Goal: Transaction & Acquisition: Purchase product/service

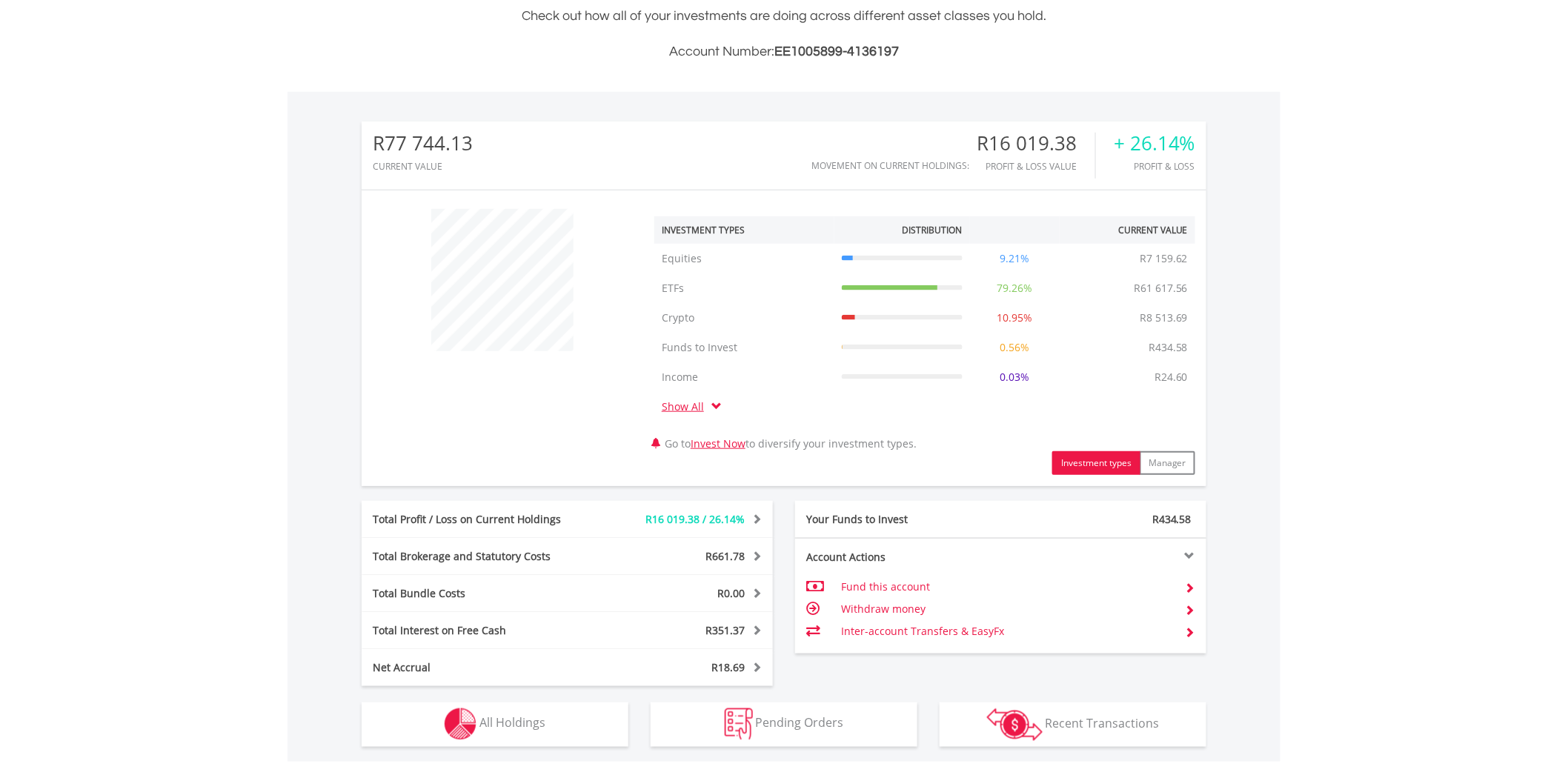
scroll to position [576, 0]
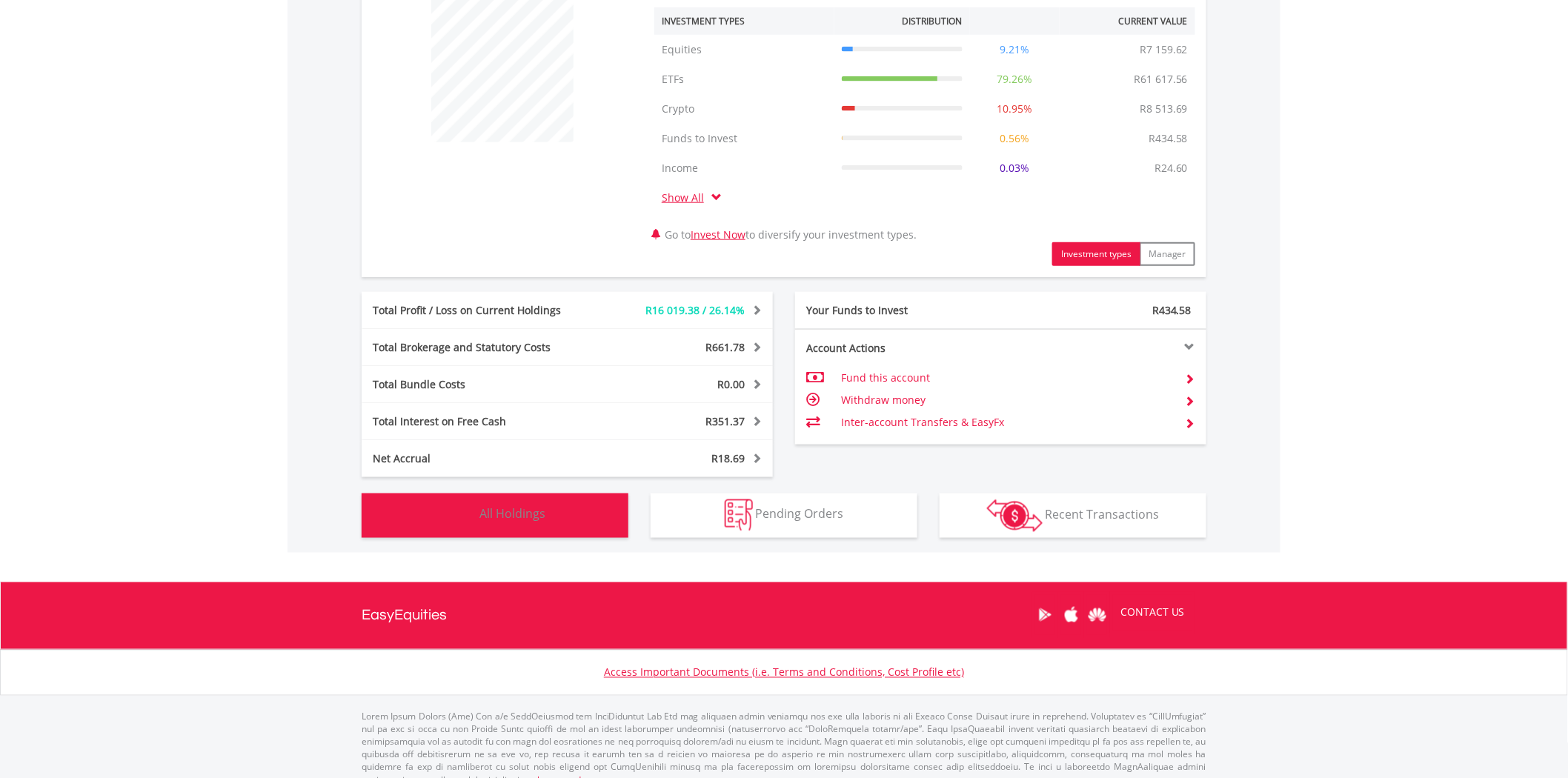
click at [563, 524] on button "Holdings All Holdings" at bounding box center [495, 516] width 267 height 44
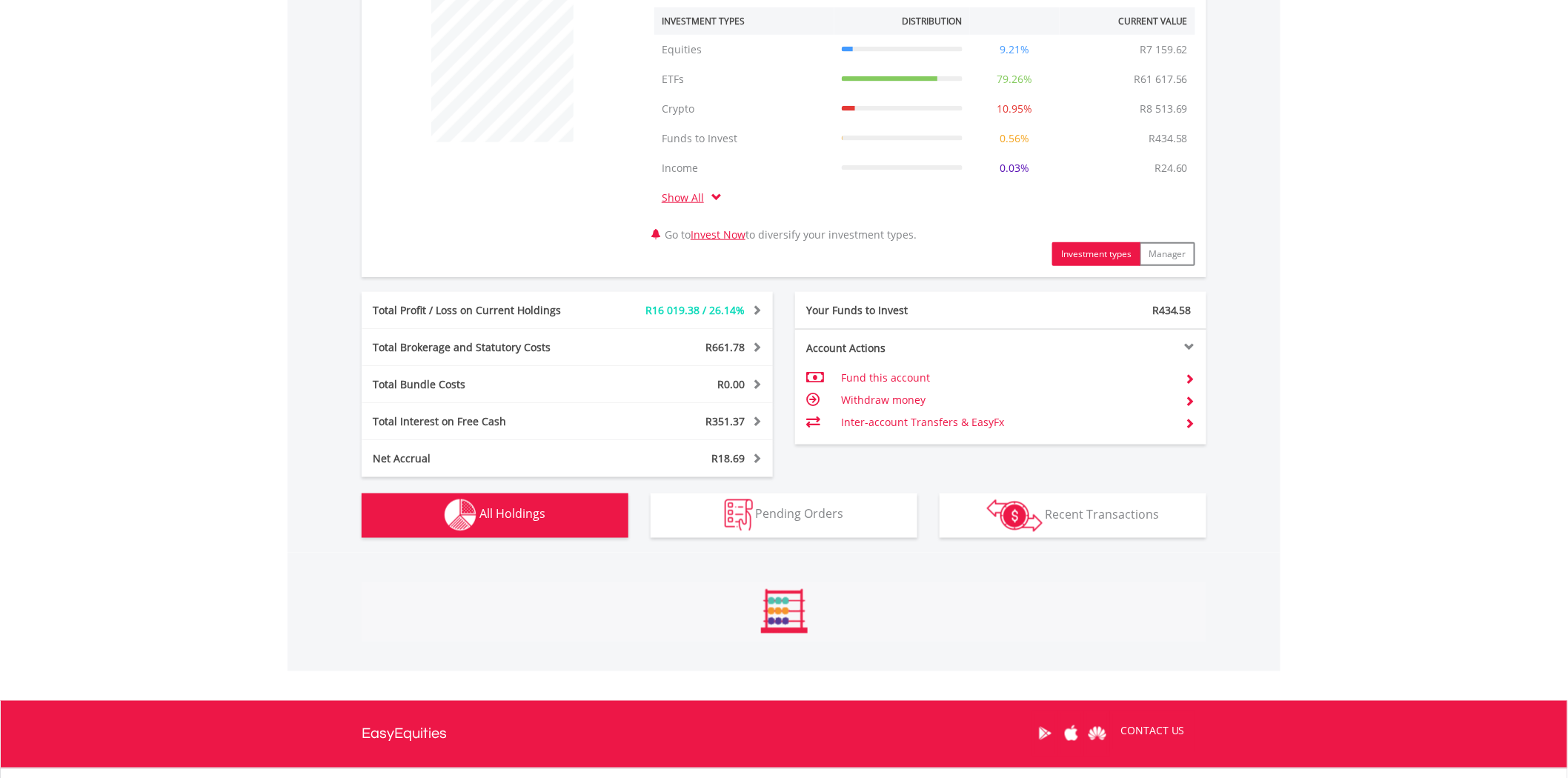
scroll to position [1156, 0]
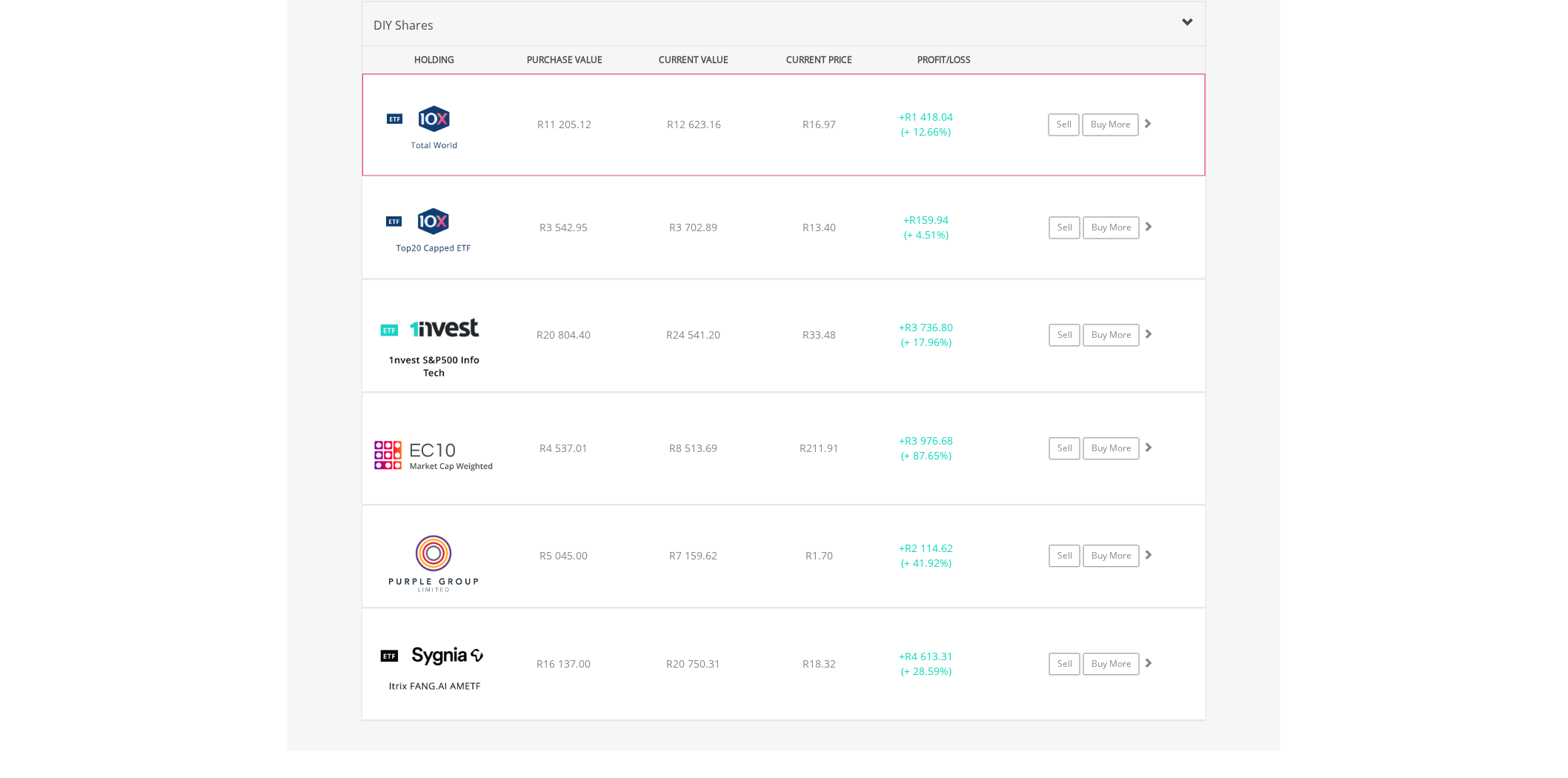
click at [1150, 126] on span at bounding box center [1147, 123] width 10 height 10
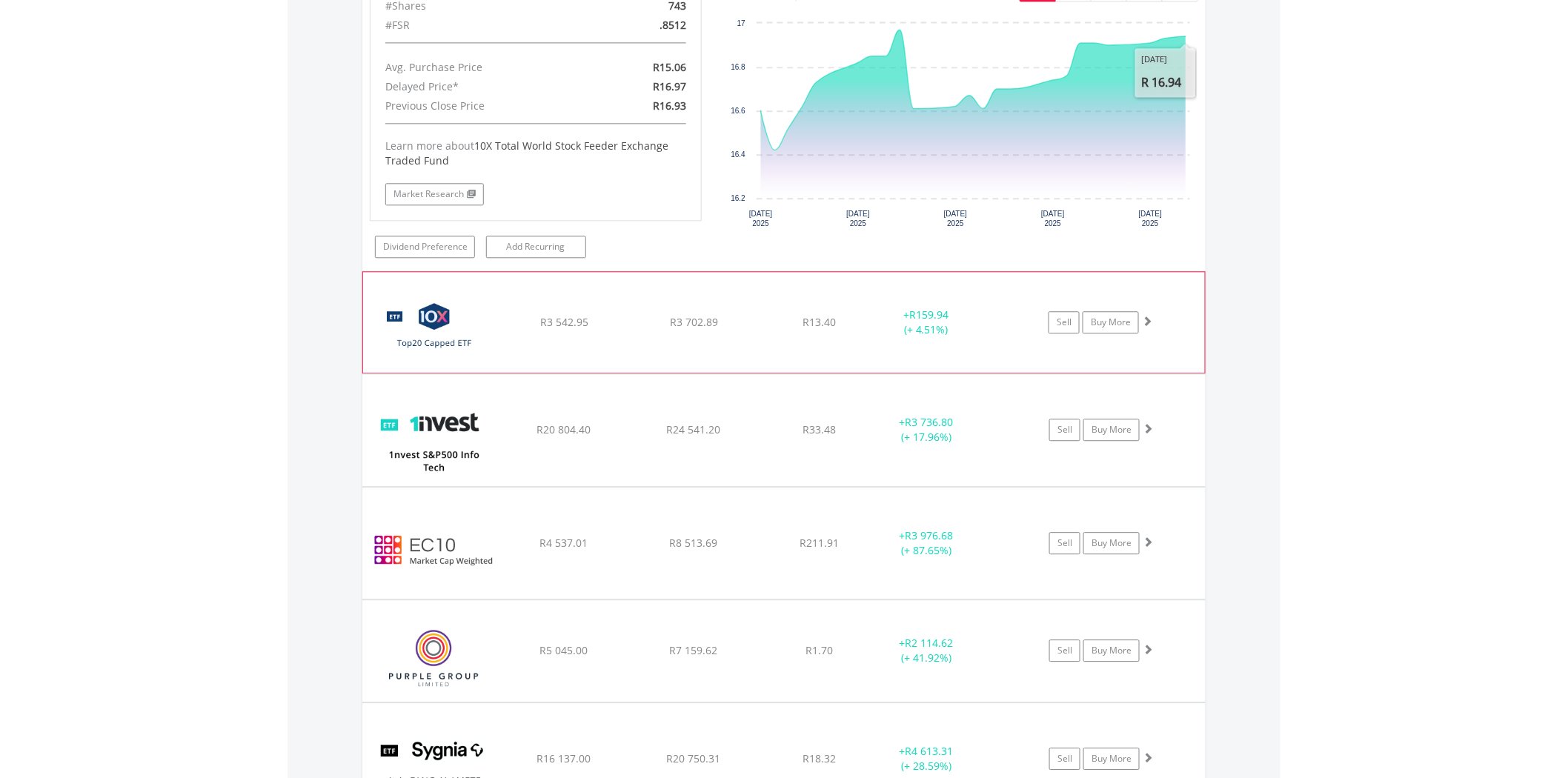
scroll to position [1403, 0]
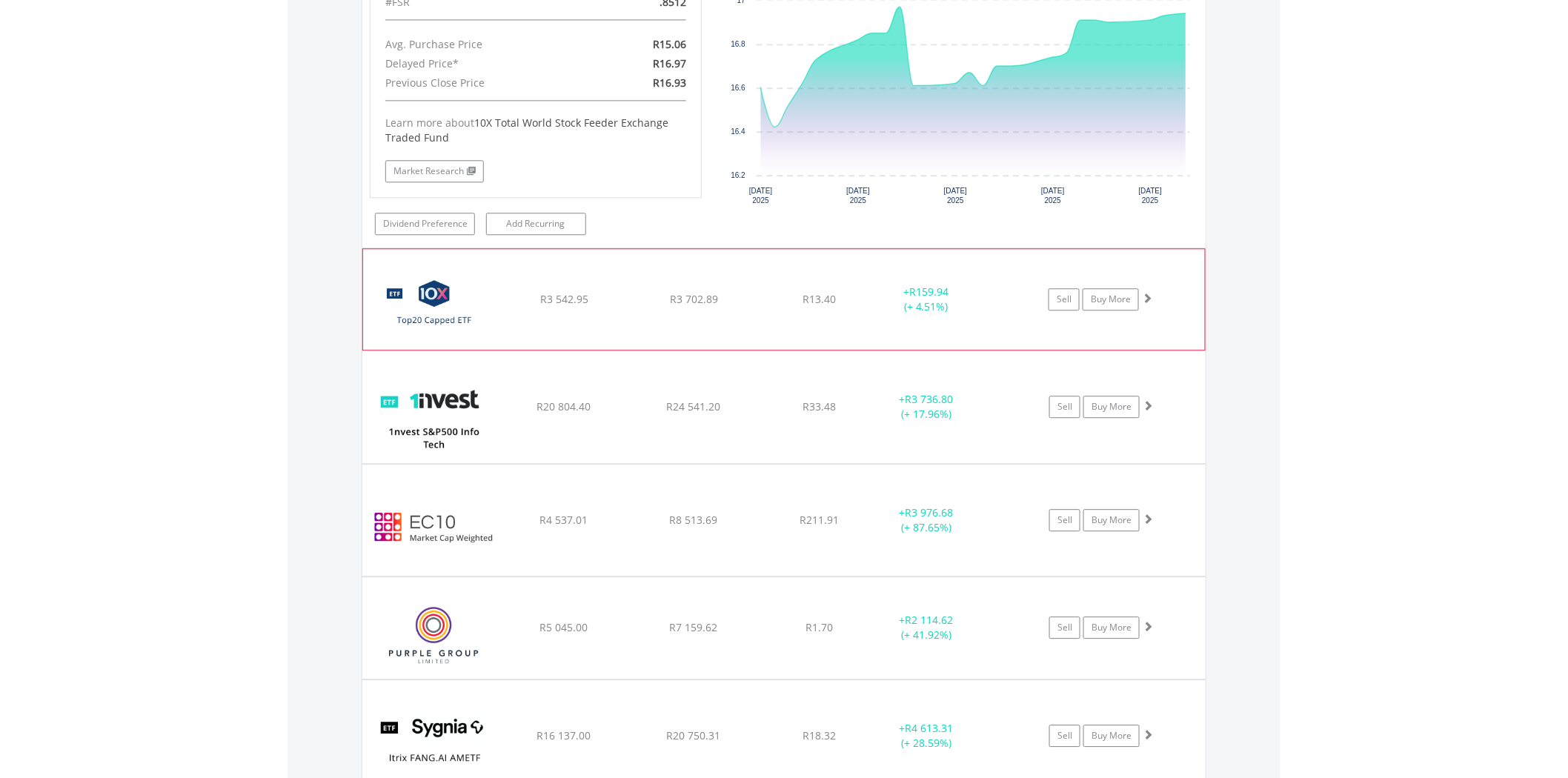
click at [1151, 294] on span at bounding box center [1147, 297] width 10 height 10
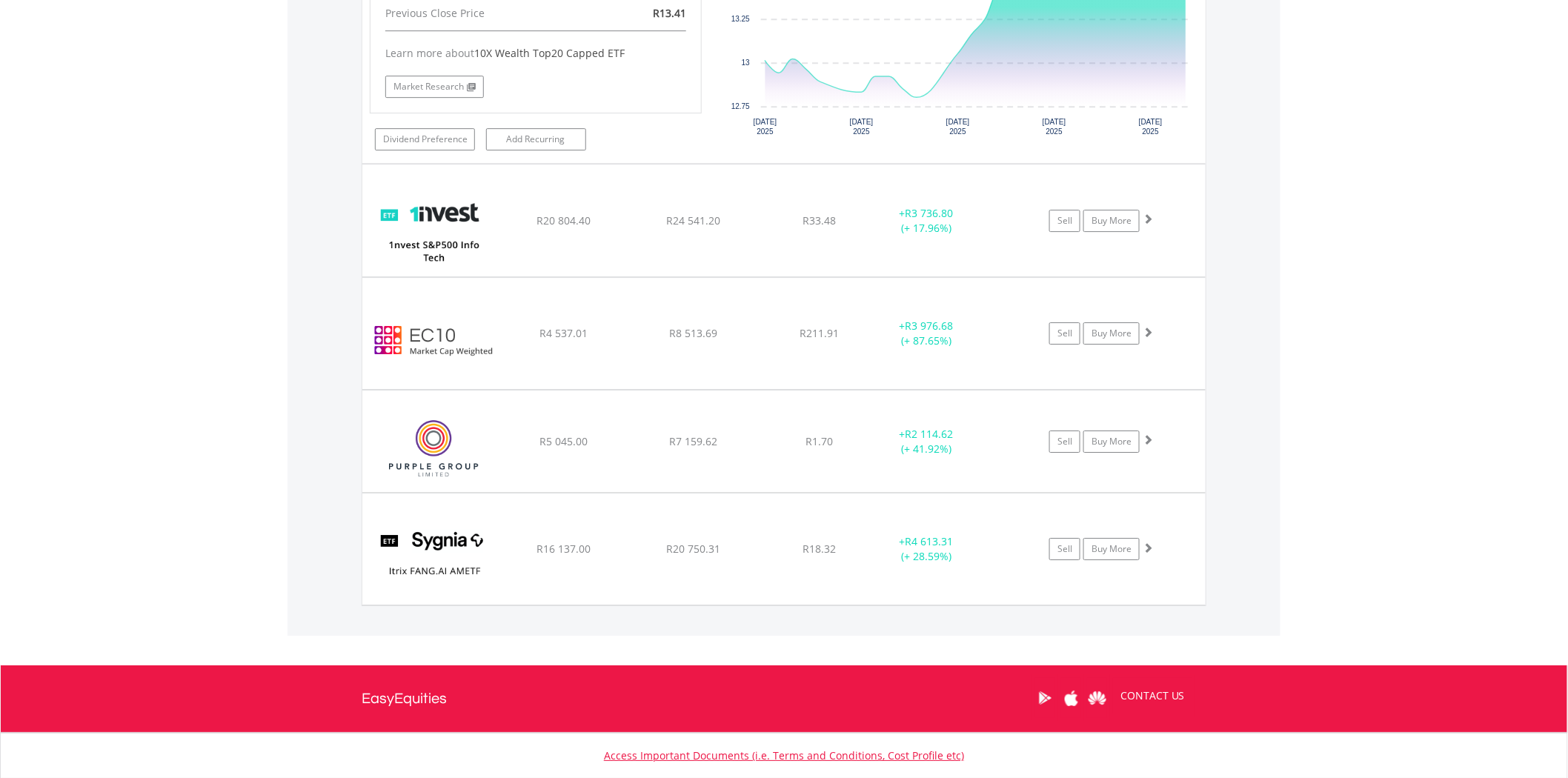
scroll to position [1897, 0]
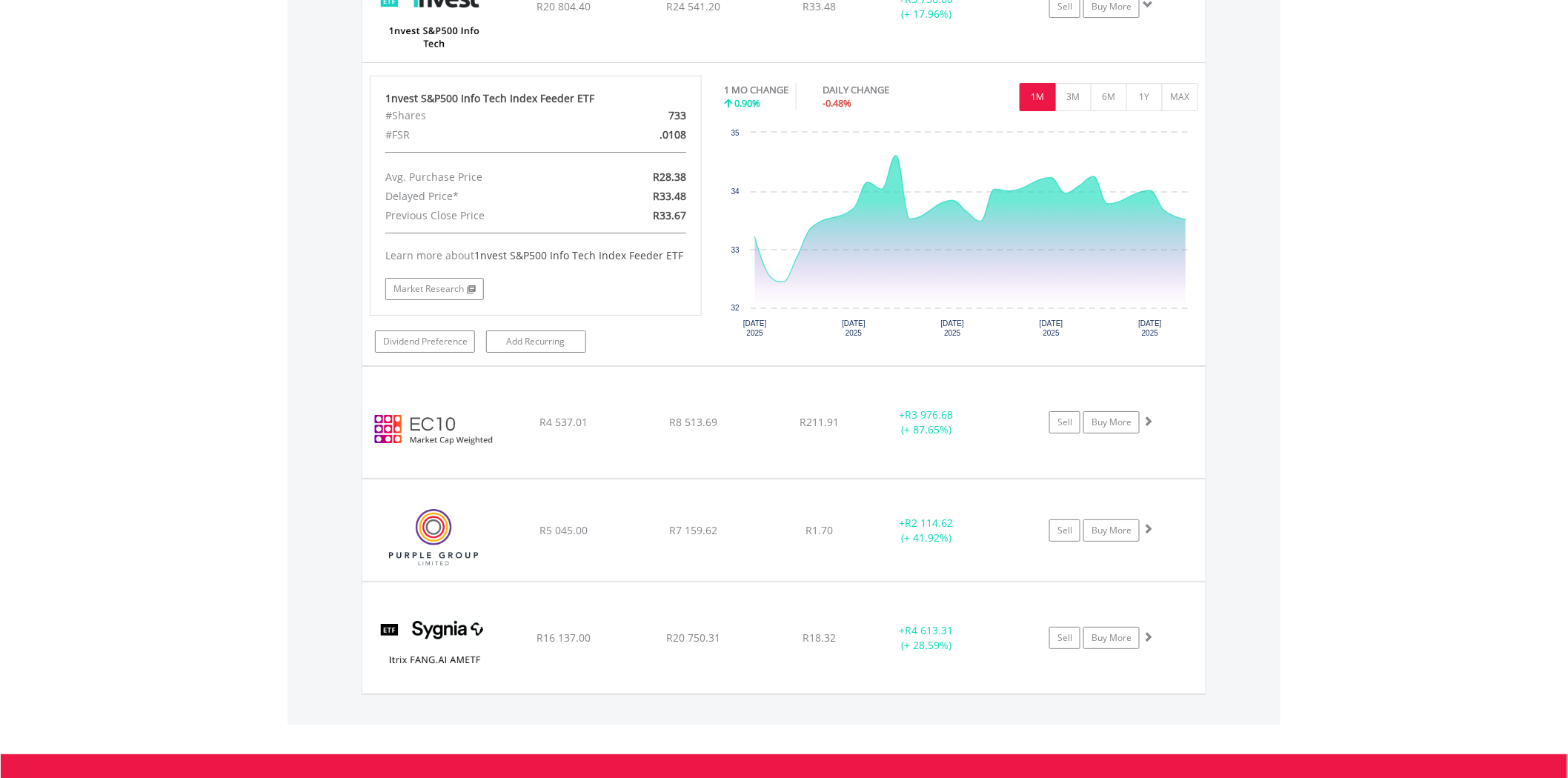
scroll to position [2144, 0]
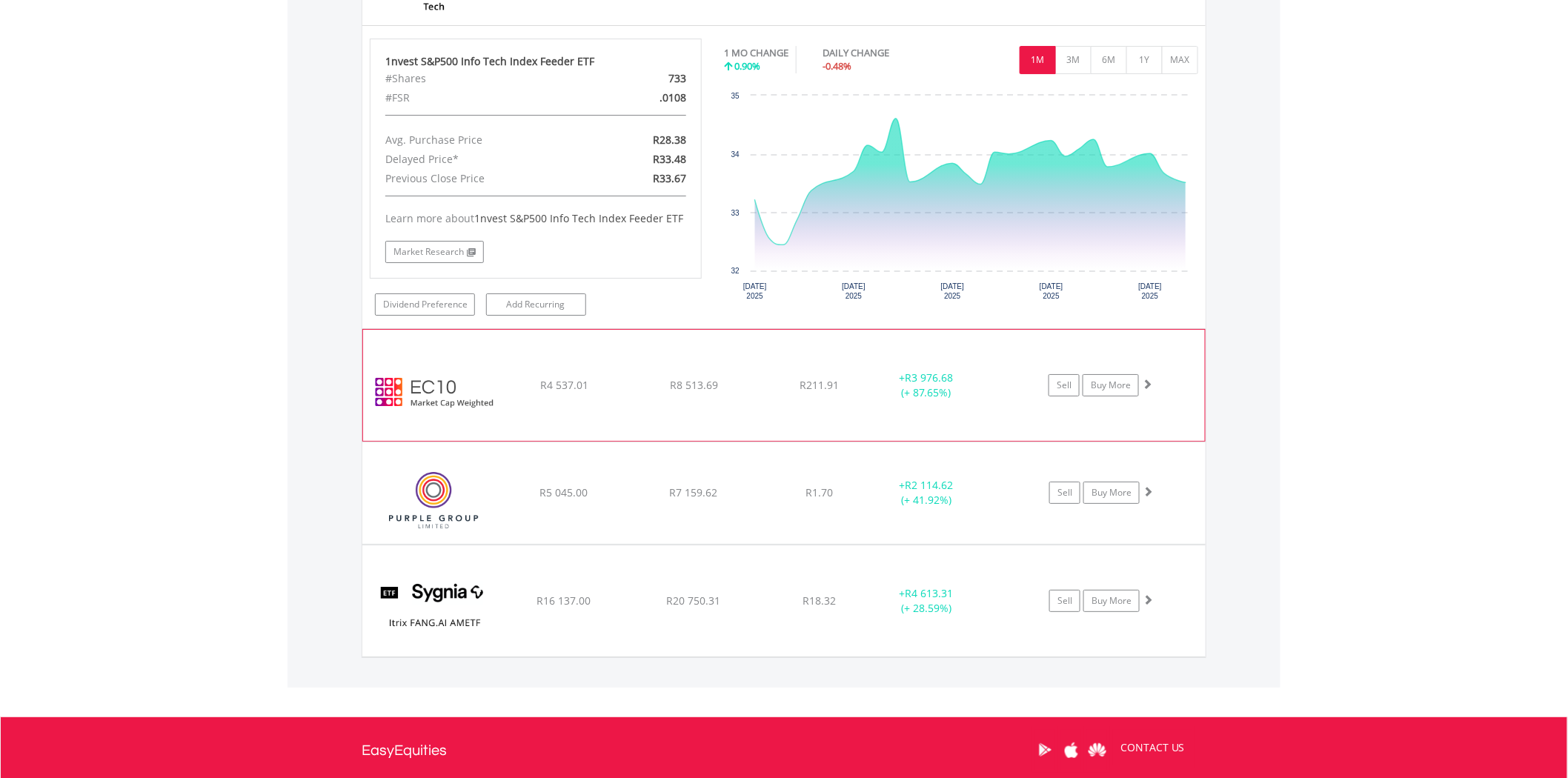
click at [1147, 383] on span at bounding box center [1147, 383] width 10 height 10
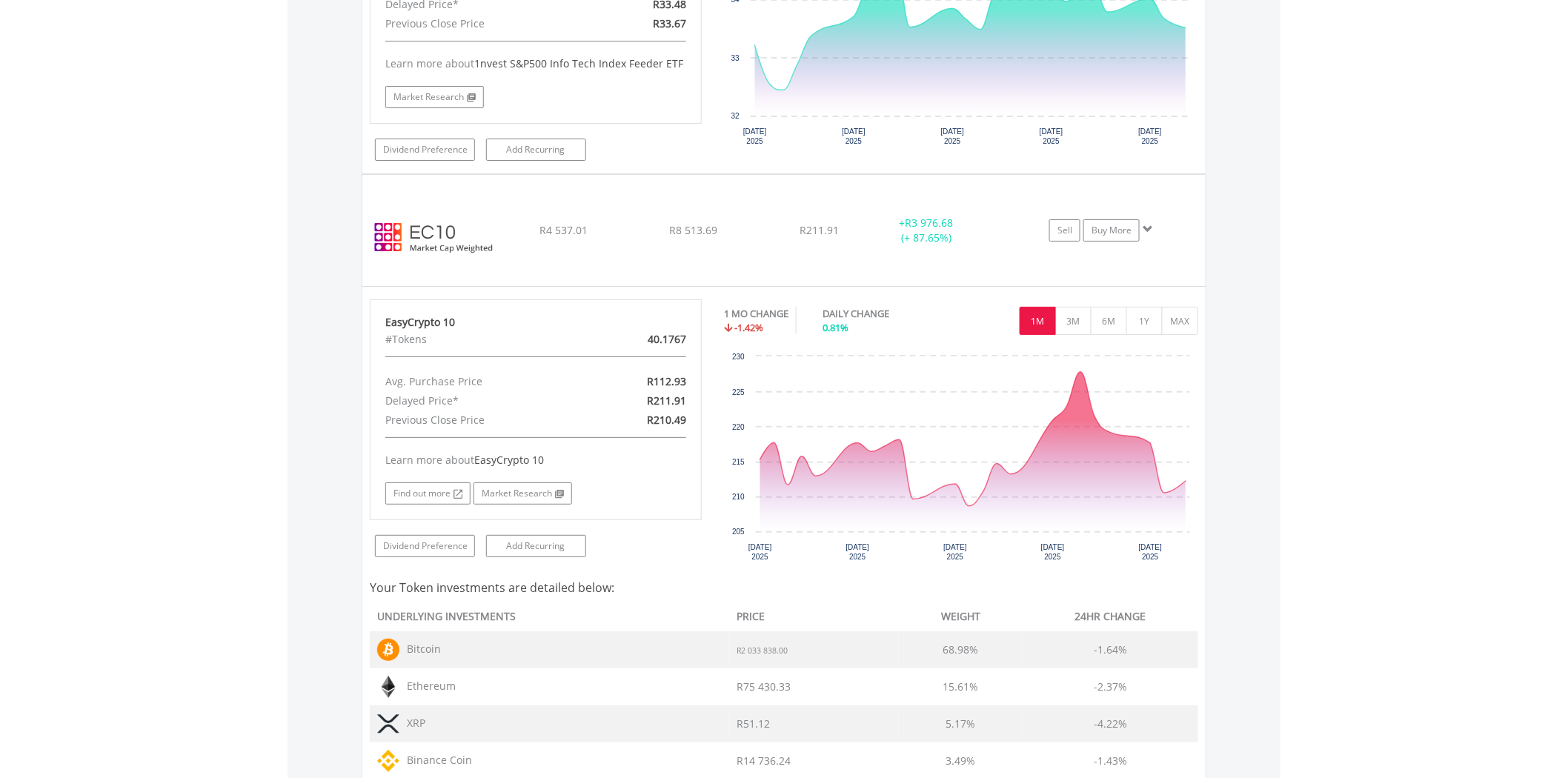
scroll to position [2308, 0]
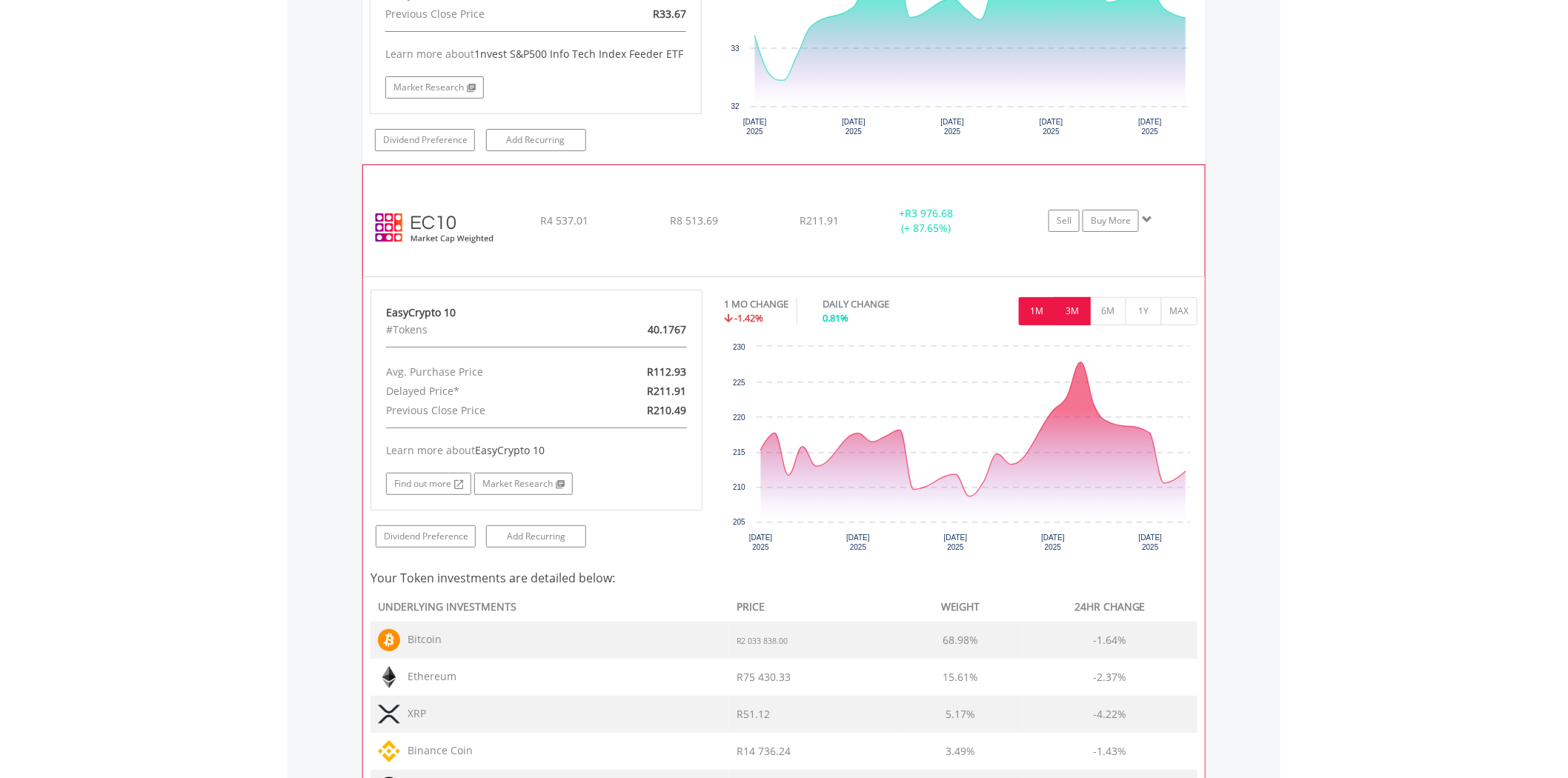
click at [1068, 304] on button "3M" at bounding box center [1072, 311] width 36 height 28
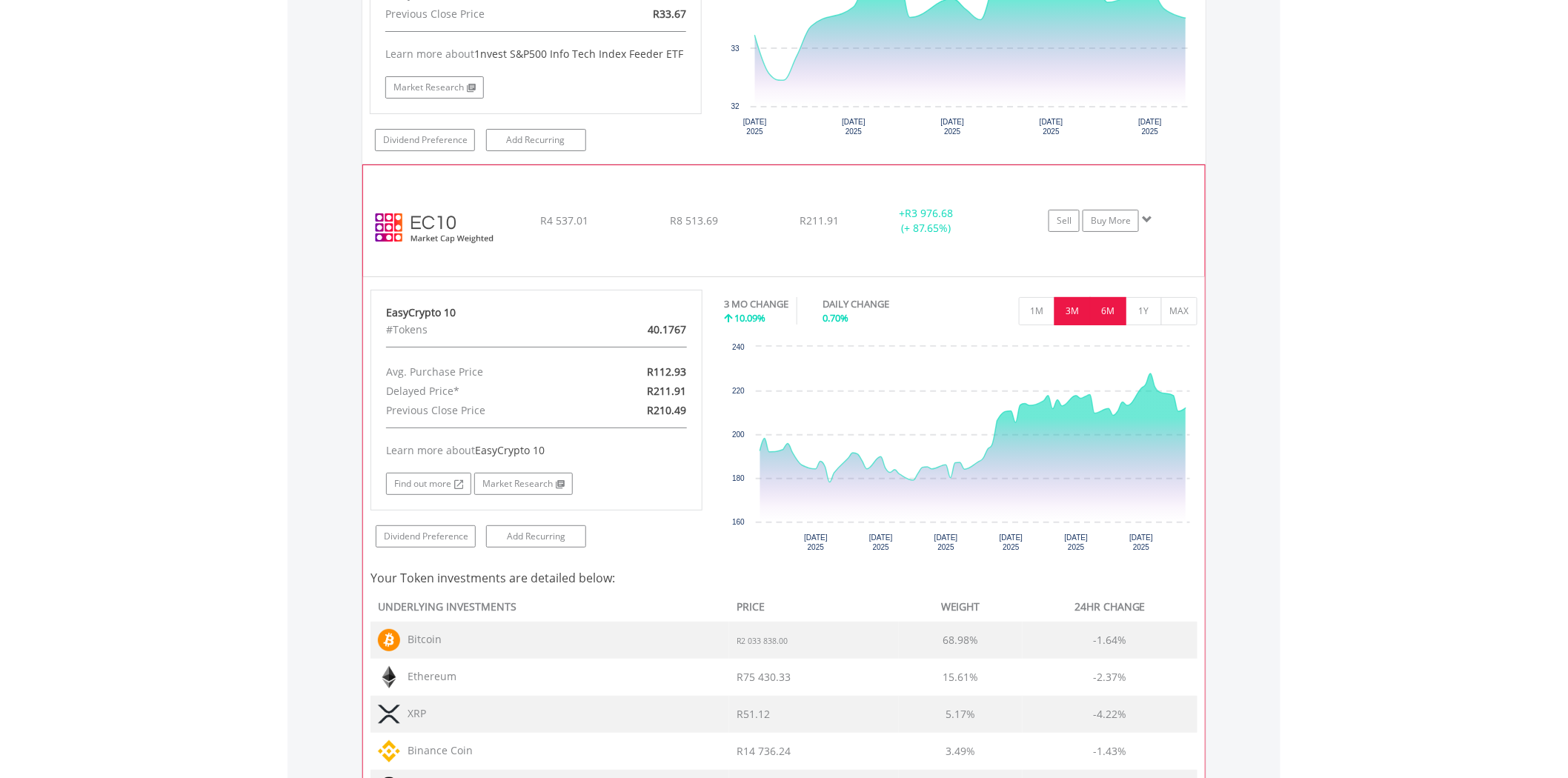
click at [1101, 313] on button "6M" at bounding box center [1108, 311] width 36 height 28
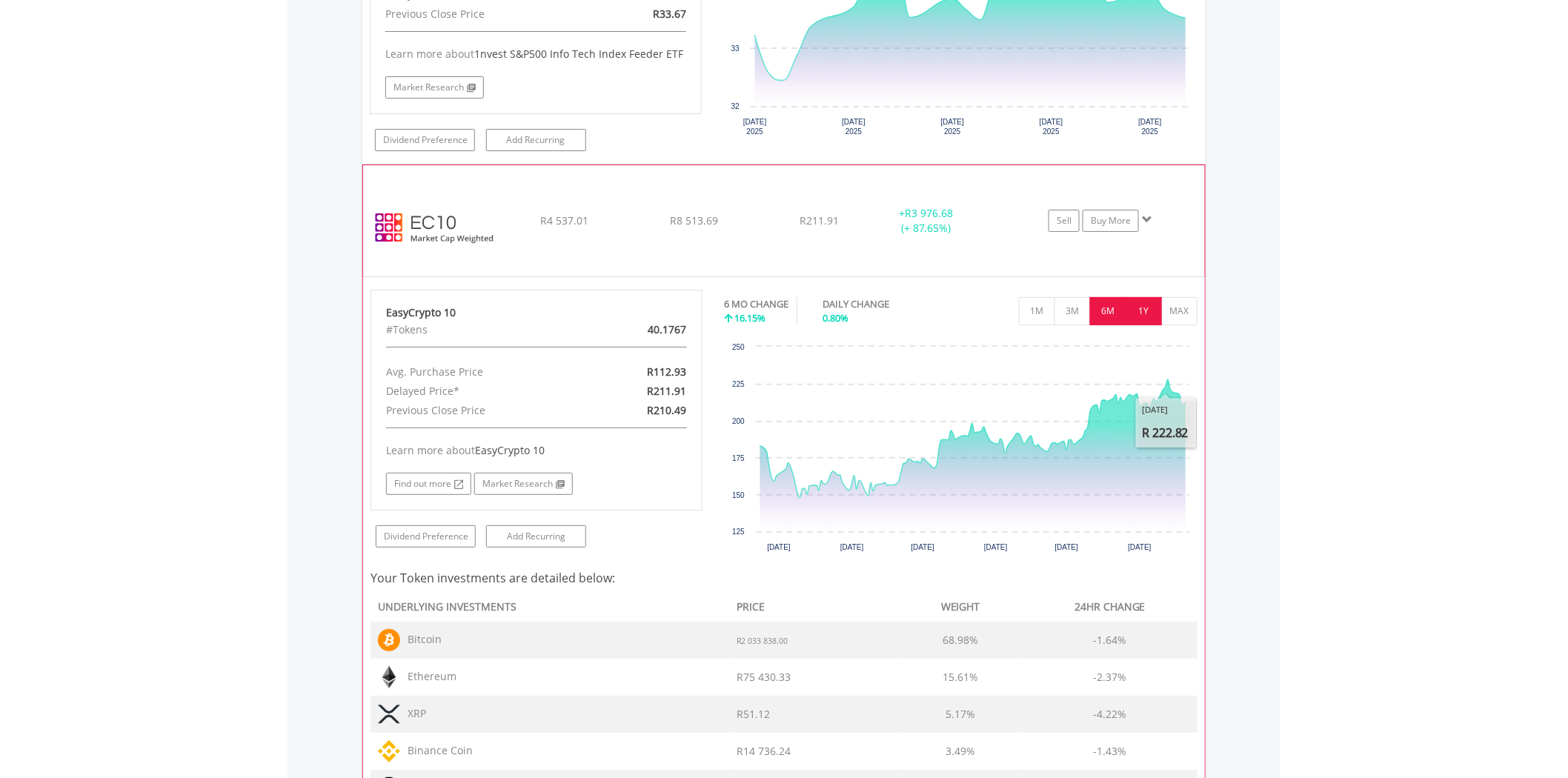
click at [1145, 317] on button "1Y" at bounding box center [1143, 311] width 36 height 28
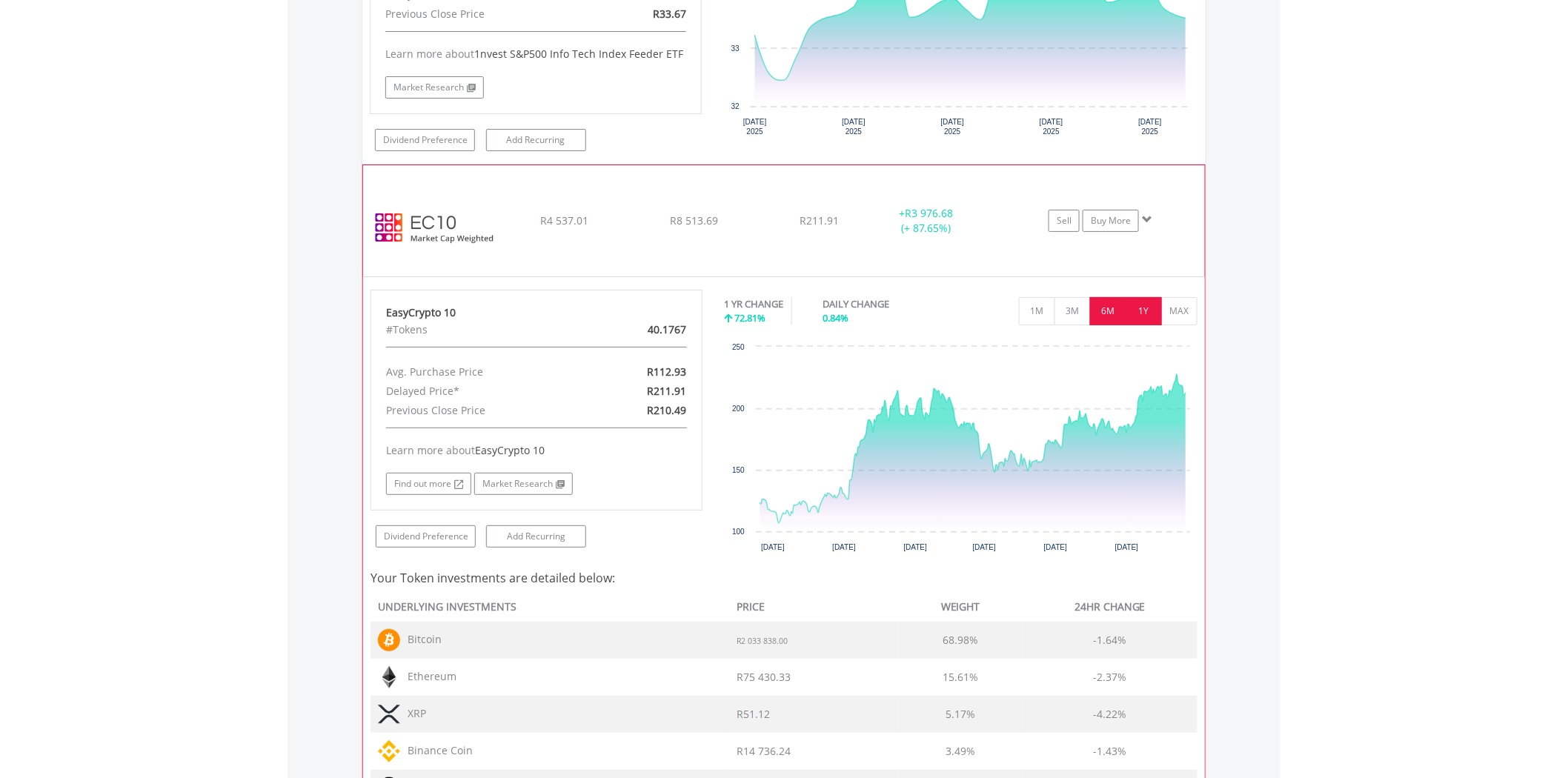
click at [1121, 320] on button "6M" at bounding box center [1108, 311] width 36 height 28
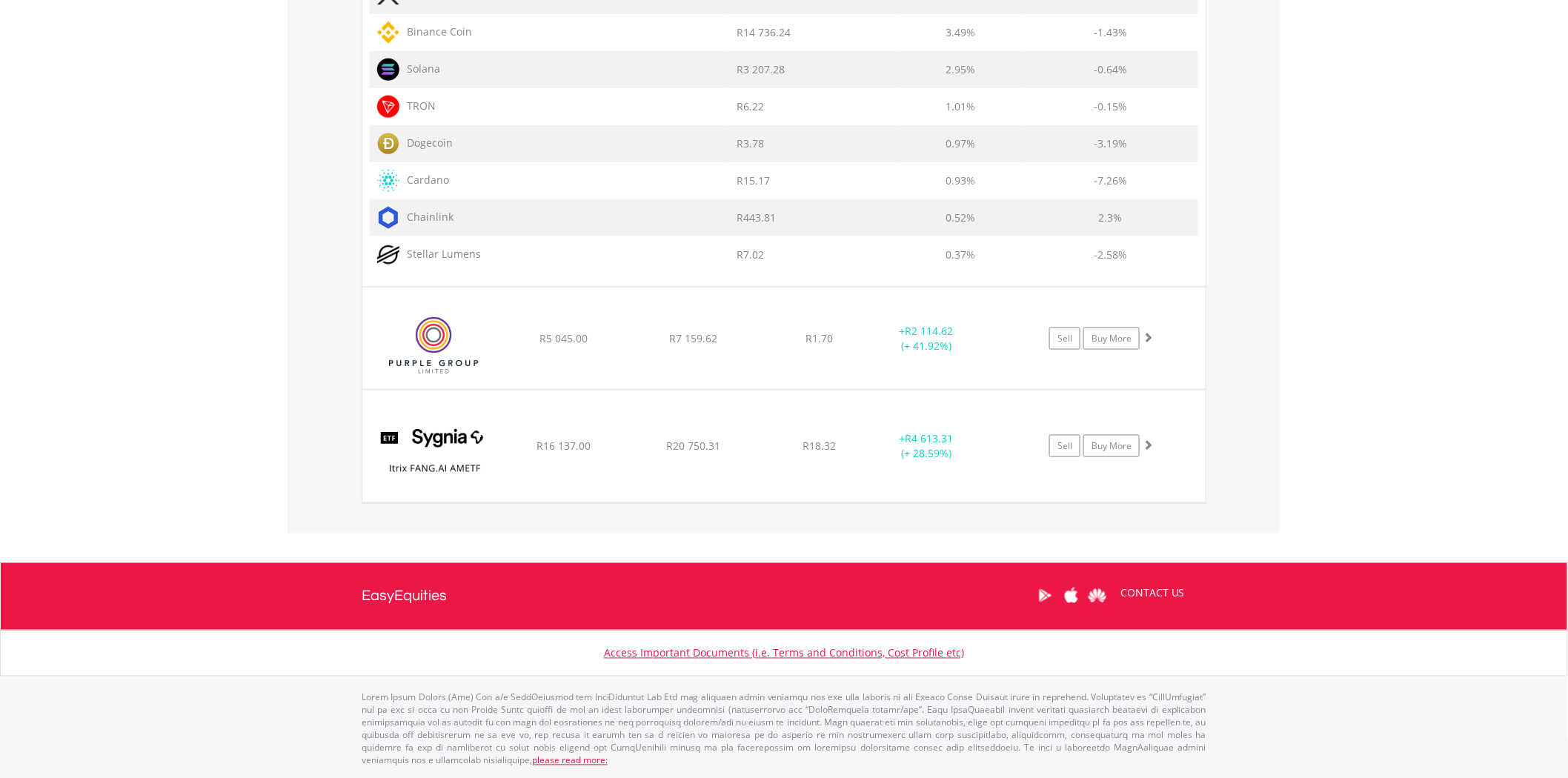
scroll to position [3027, 0]
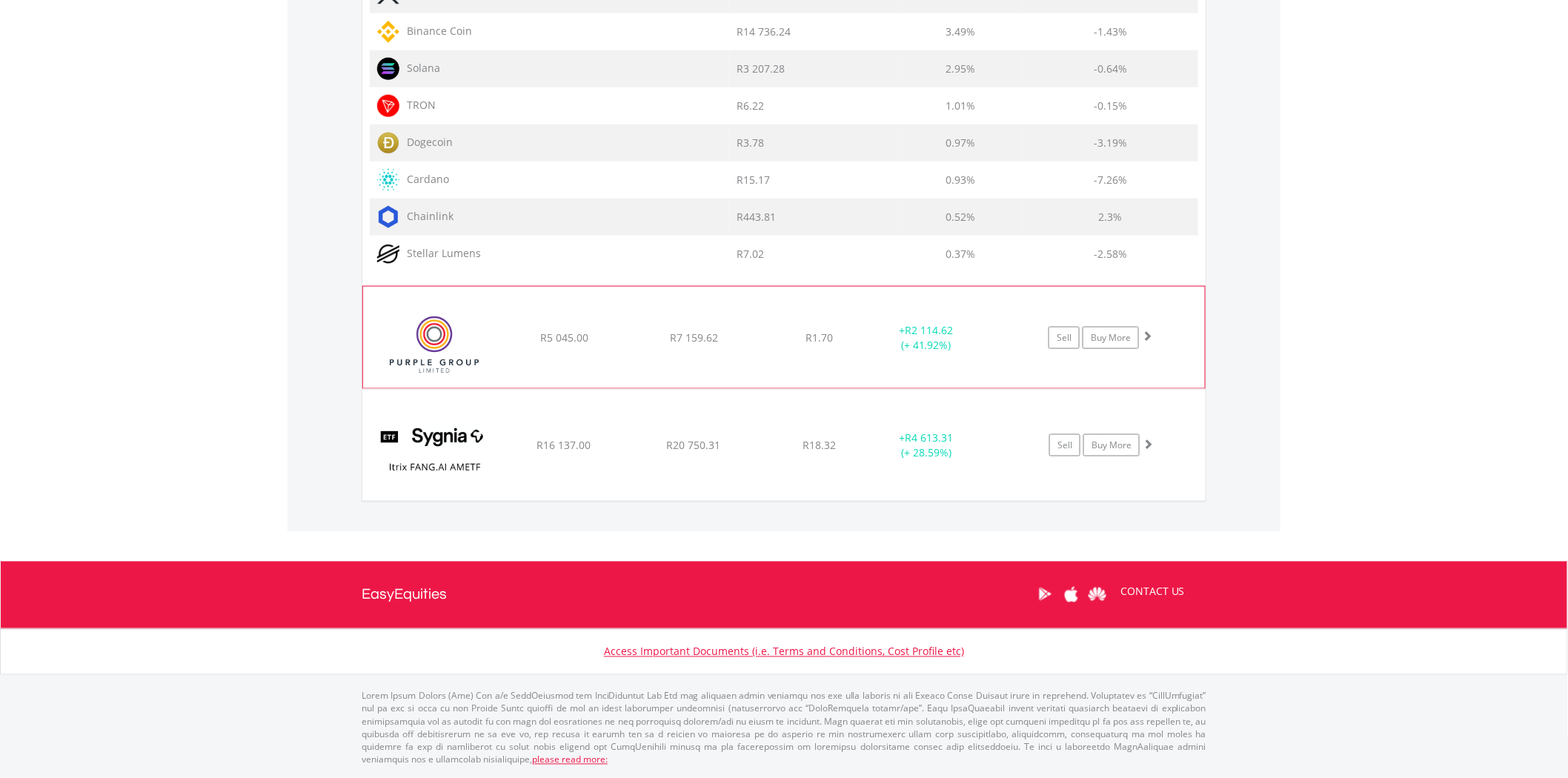
click at [1146, 332] on span at bounding box center [1147, 335] width 10 height 10
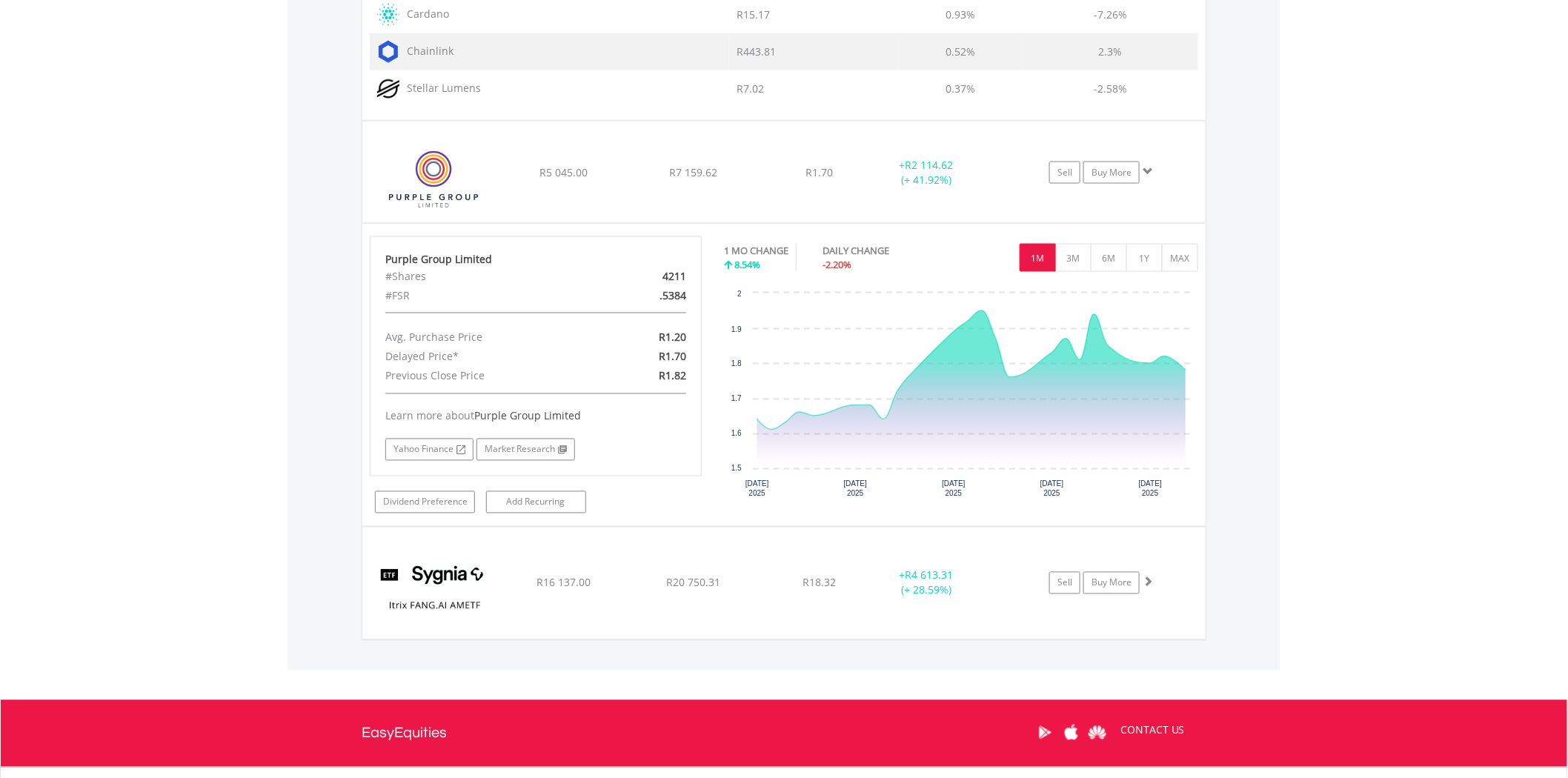
scroll to position [3331, 0]
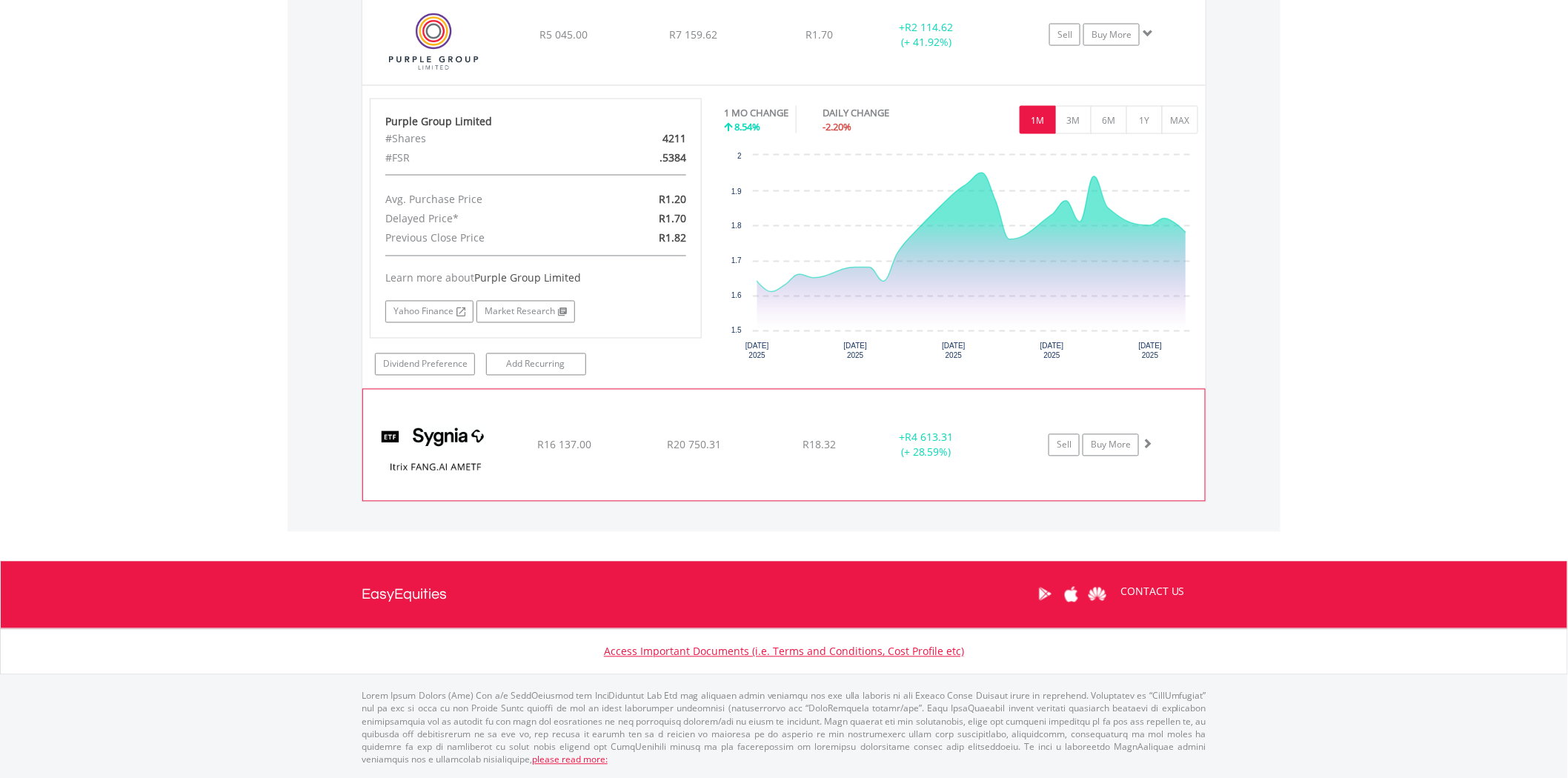
click at [1147, 449] on span at bounding box center [1147, 443] width 10 height 10
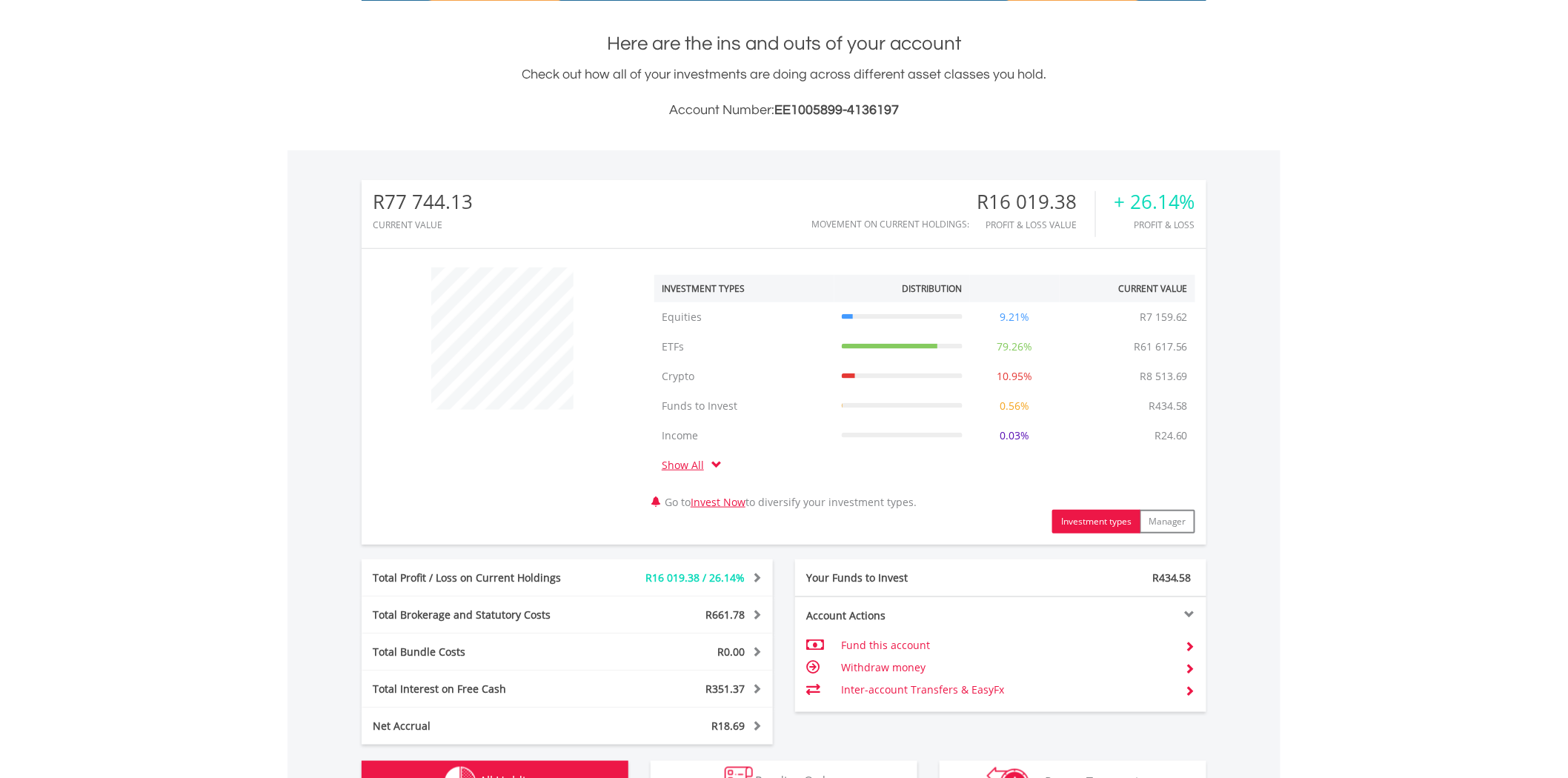
scroll to position [40, 0]
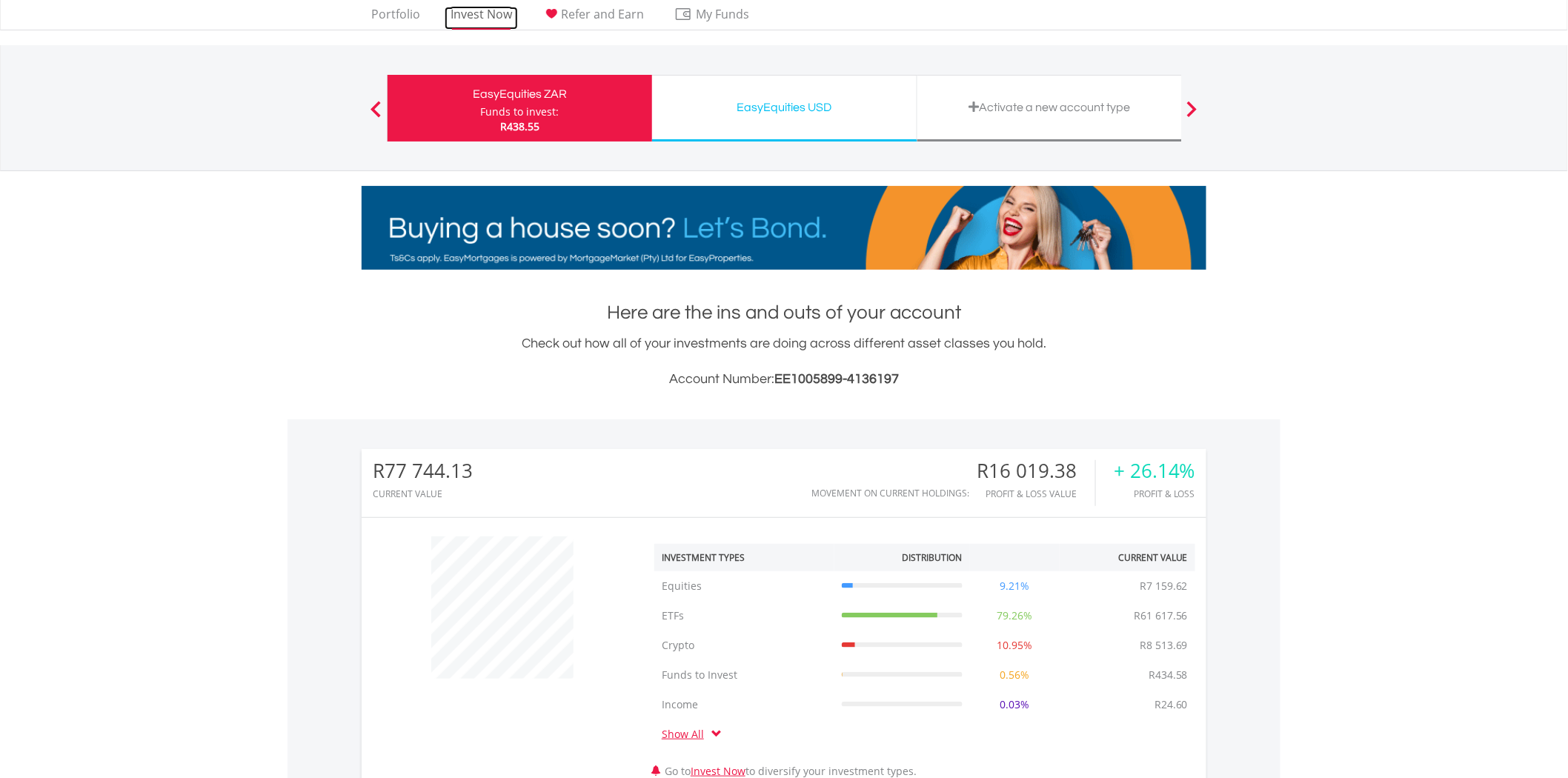
click at [475, 22] on link "Invest Now" at bounding box center [481, 18] width 73 height 23
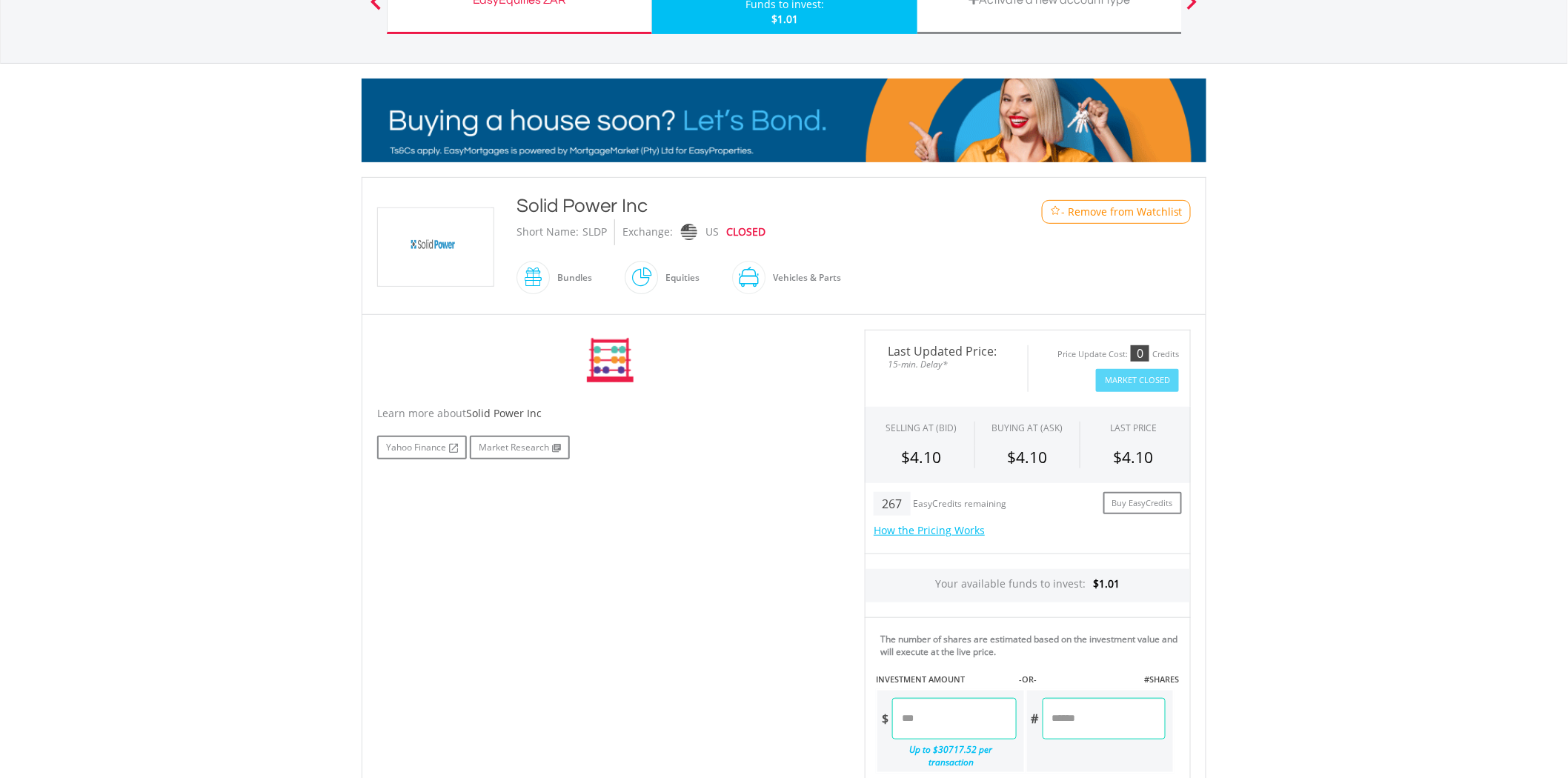
scroll to position [164, 0]
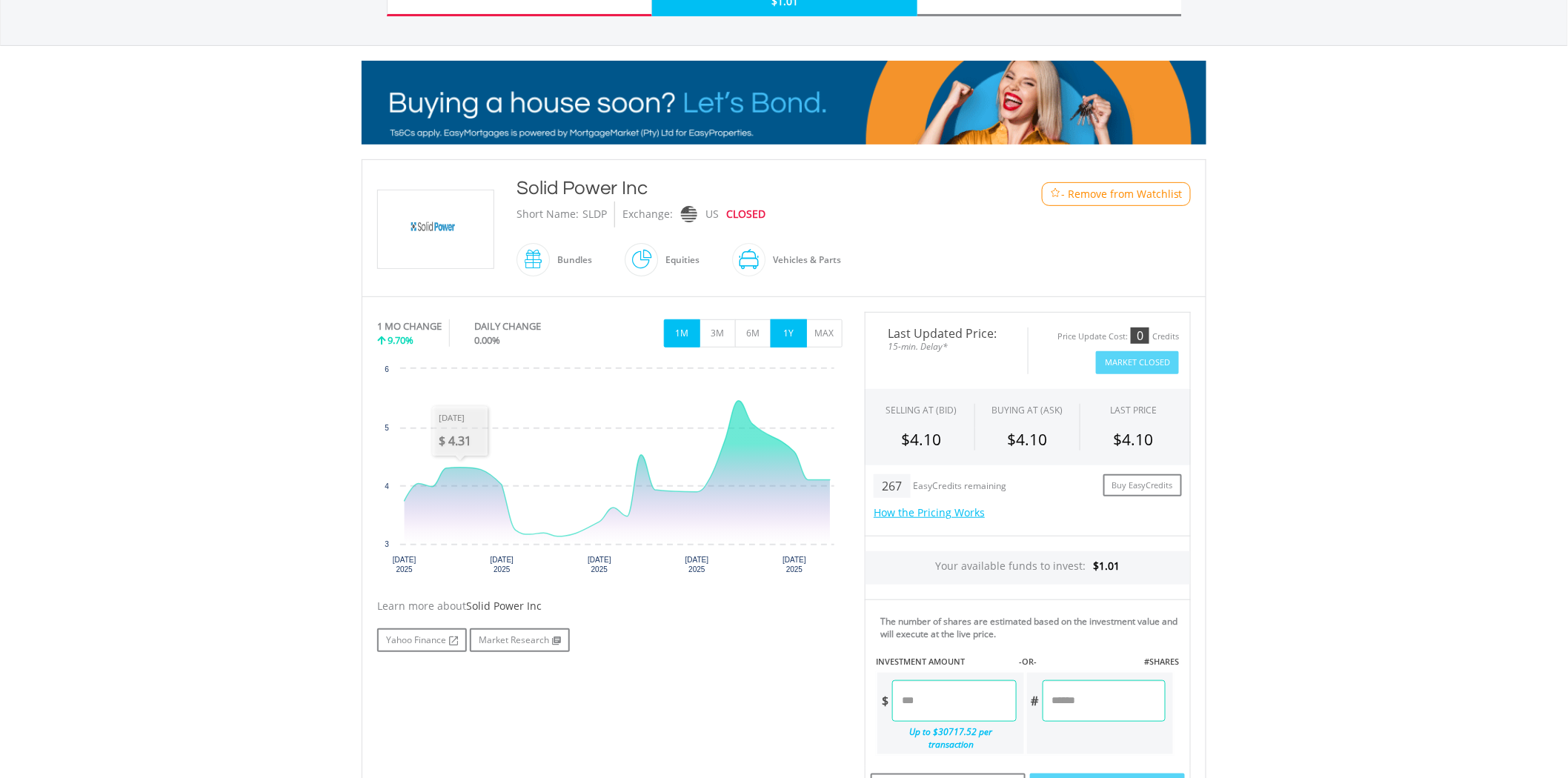
click at [789, 328] on button "1Y" at bounding box center [789, 333] width 36 height 28
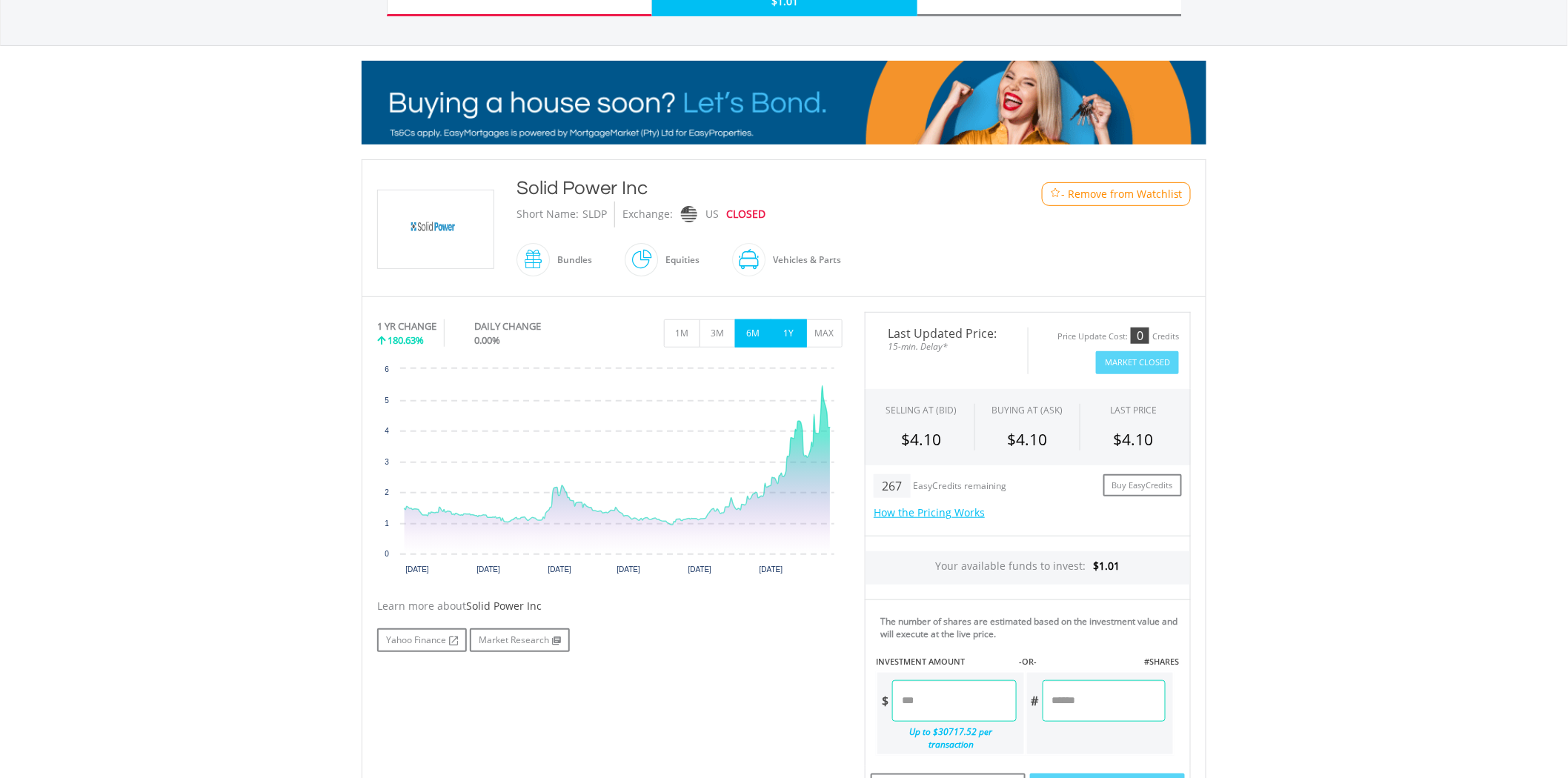
click at [750, 330] on button "6M" at bounding box center [753, 333] width 36 height 28
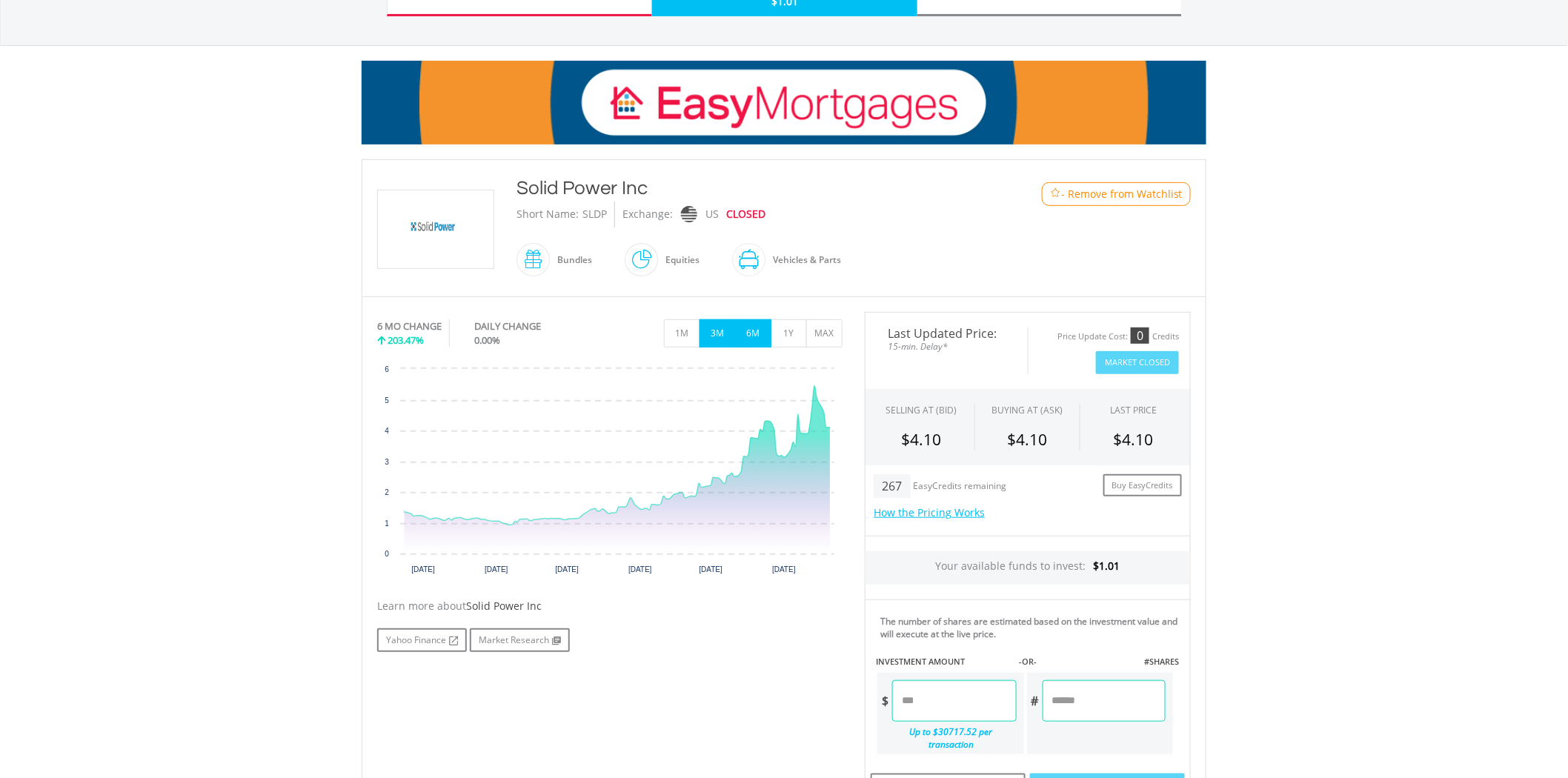
click at [722, 331] on button "3M" at bounding box center [718, 333] width 36 height 28
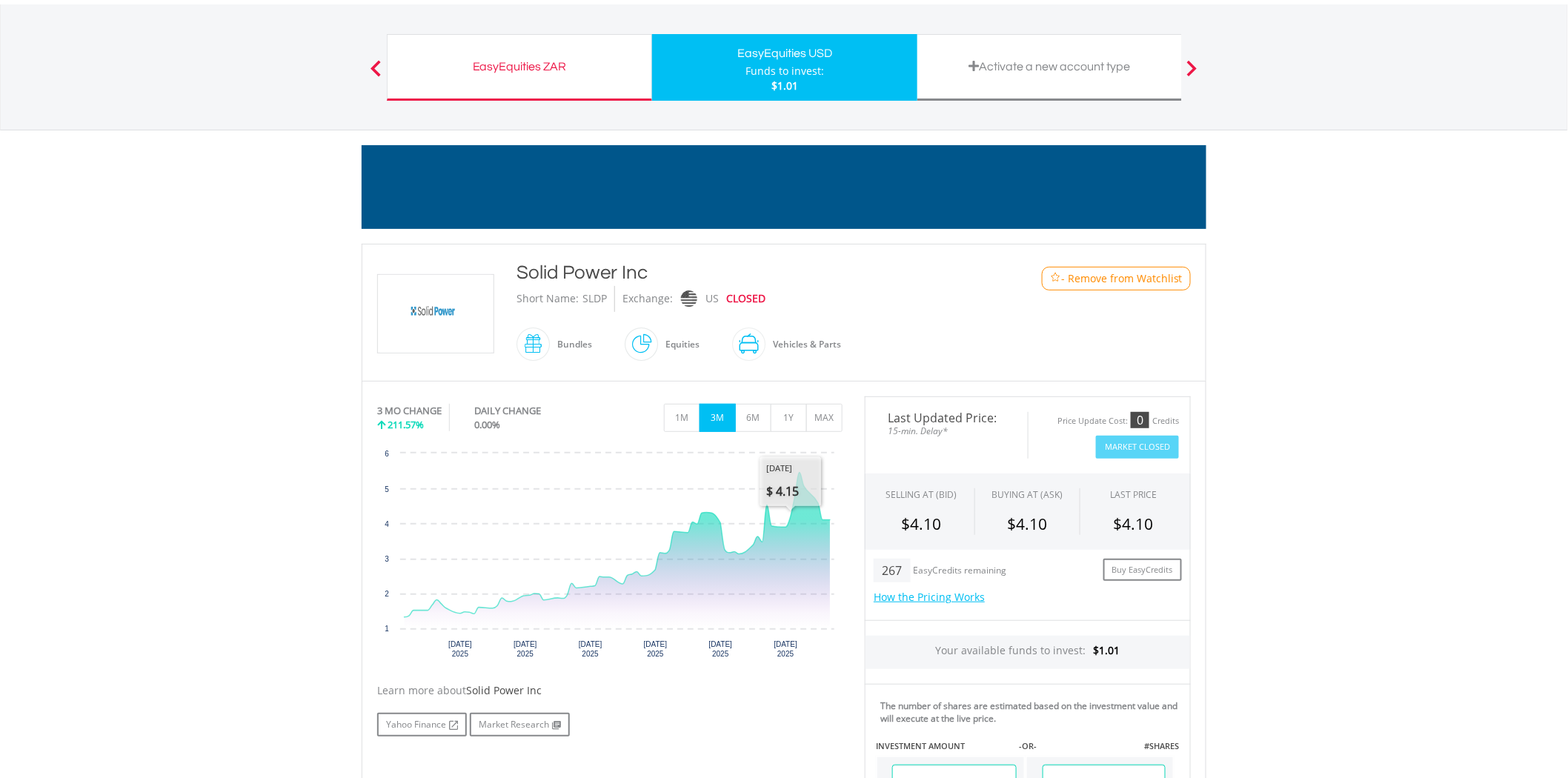
scroll to position [0, 0]
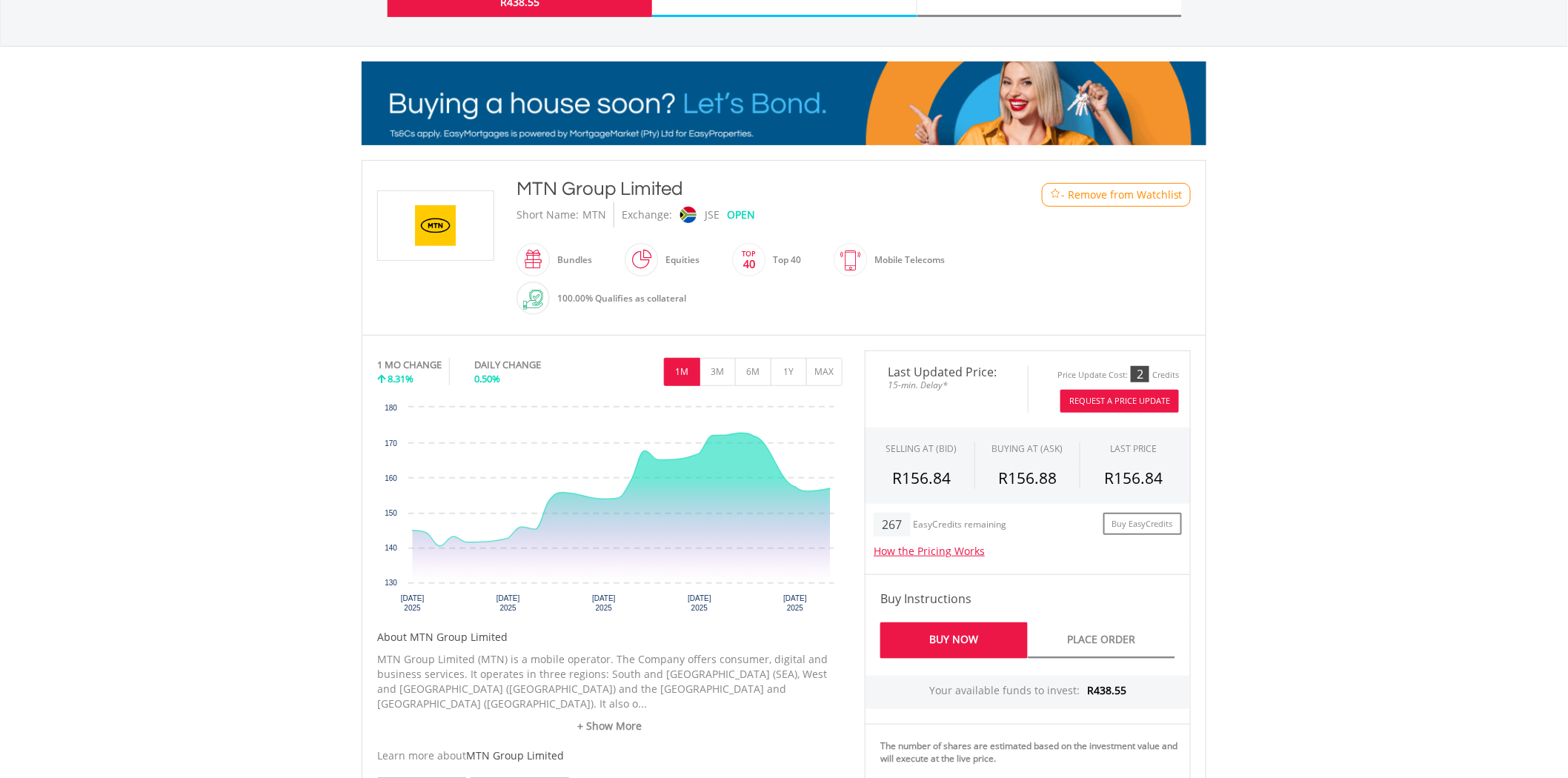
scroll to position [164, 0]
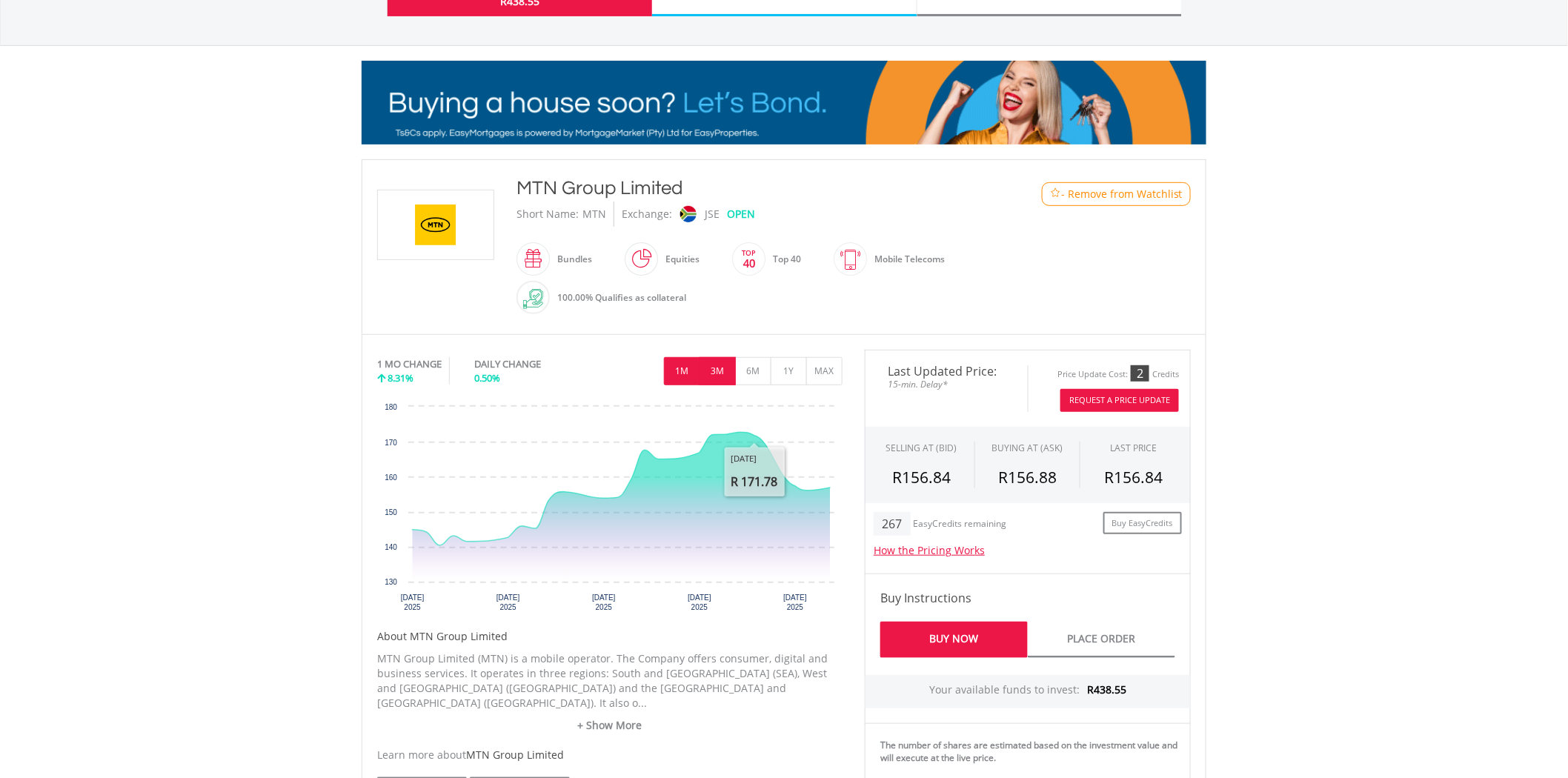
click at [724, 375] on button "3M" at bounding box center [718, 371] width 36 height 28
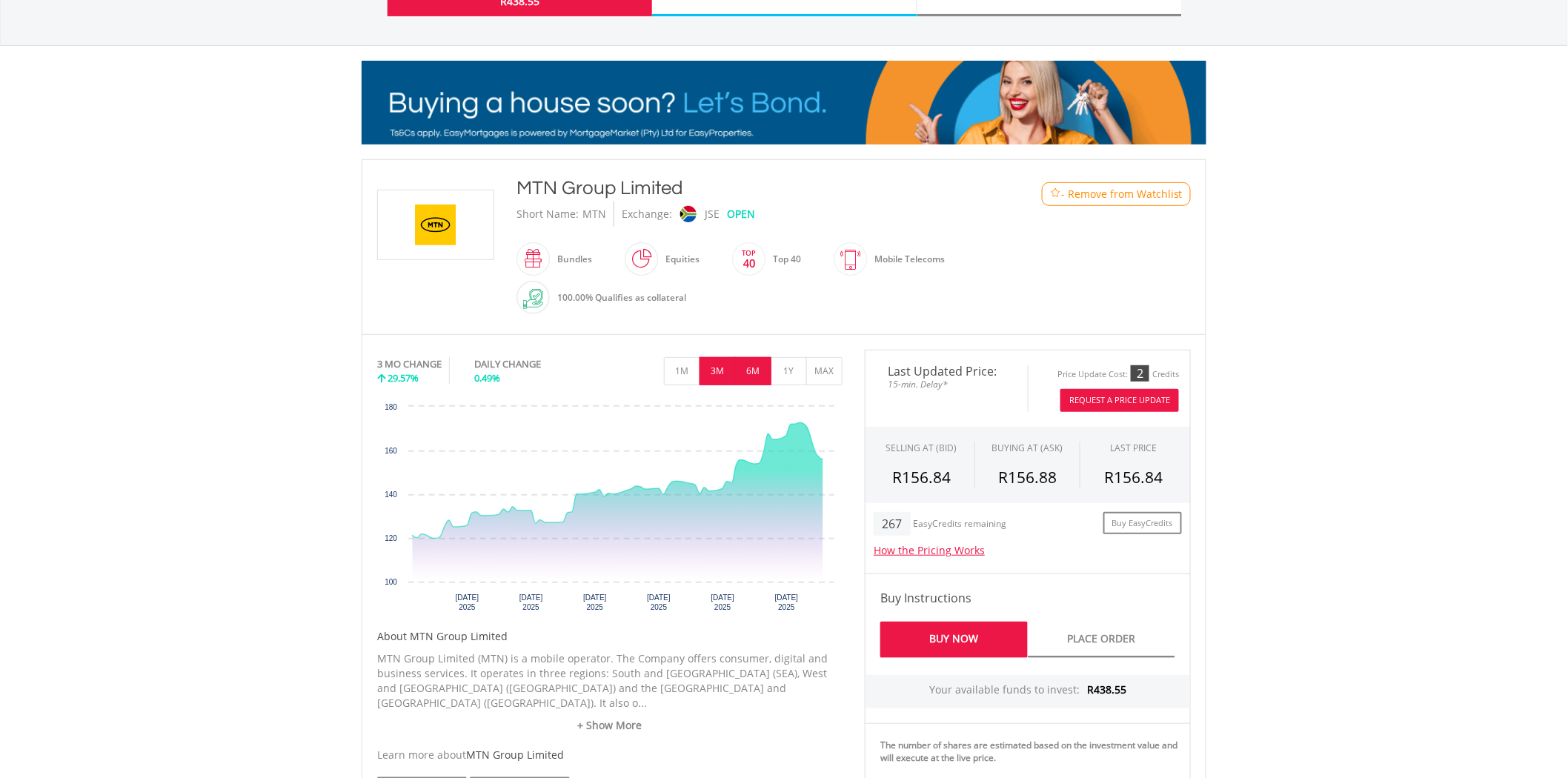
click at [746, 376] on button "6M" at bounding box center [753, 371] width 36 height 28
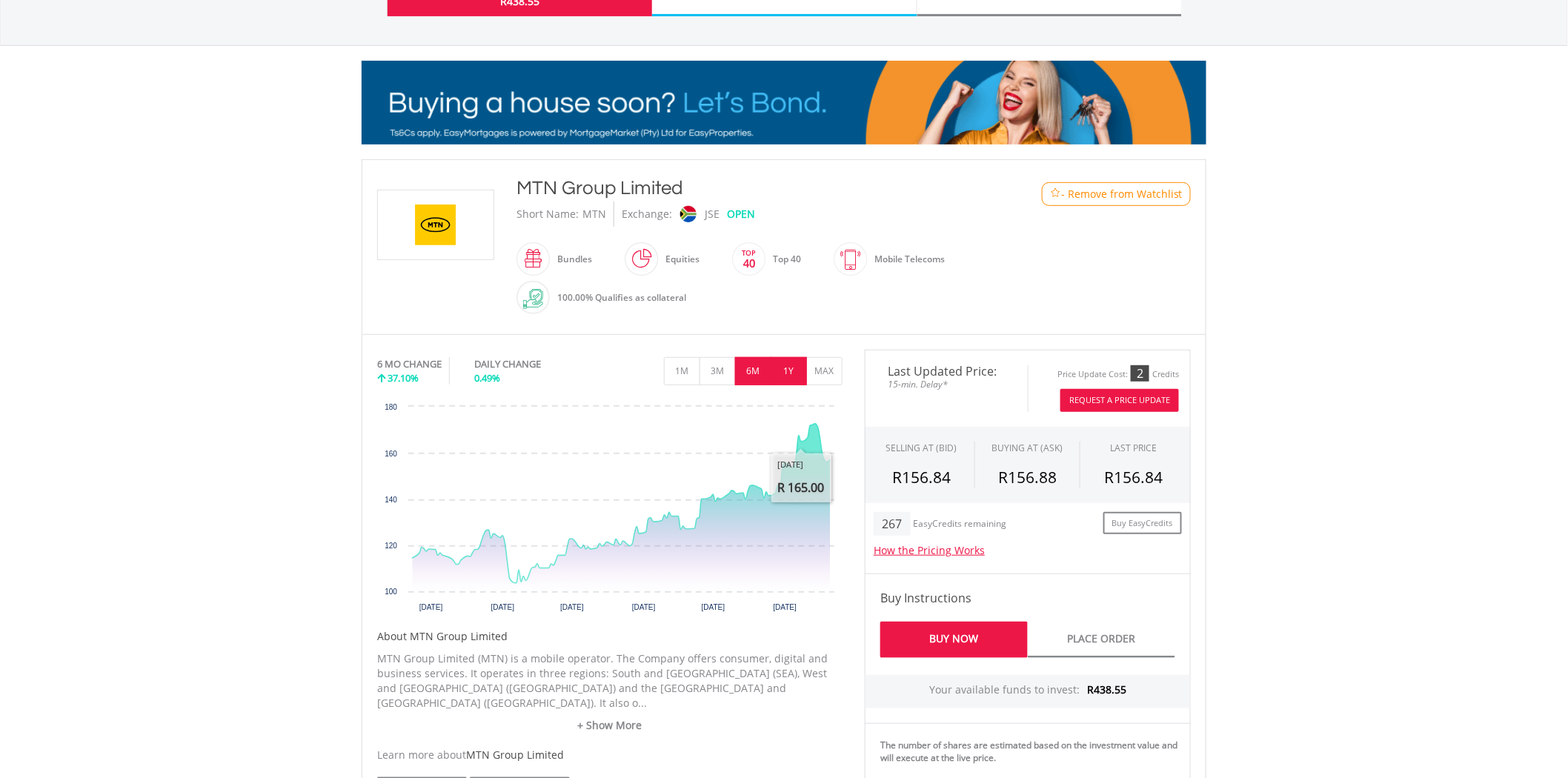
click at [787, 367] on button "1Y" at bounding box center [789, 371] width 36 height 28
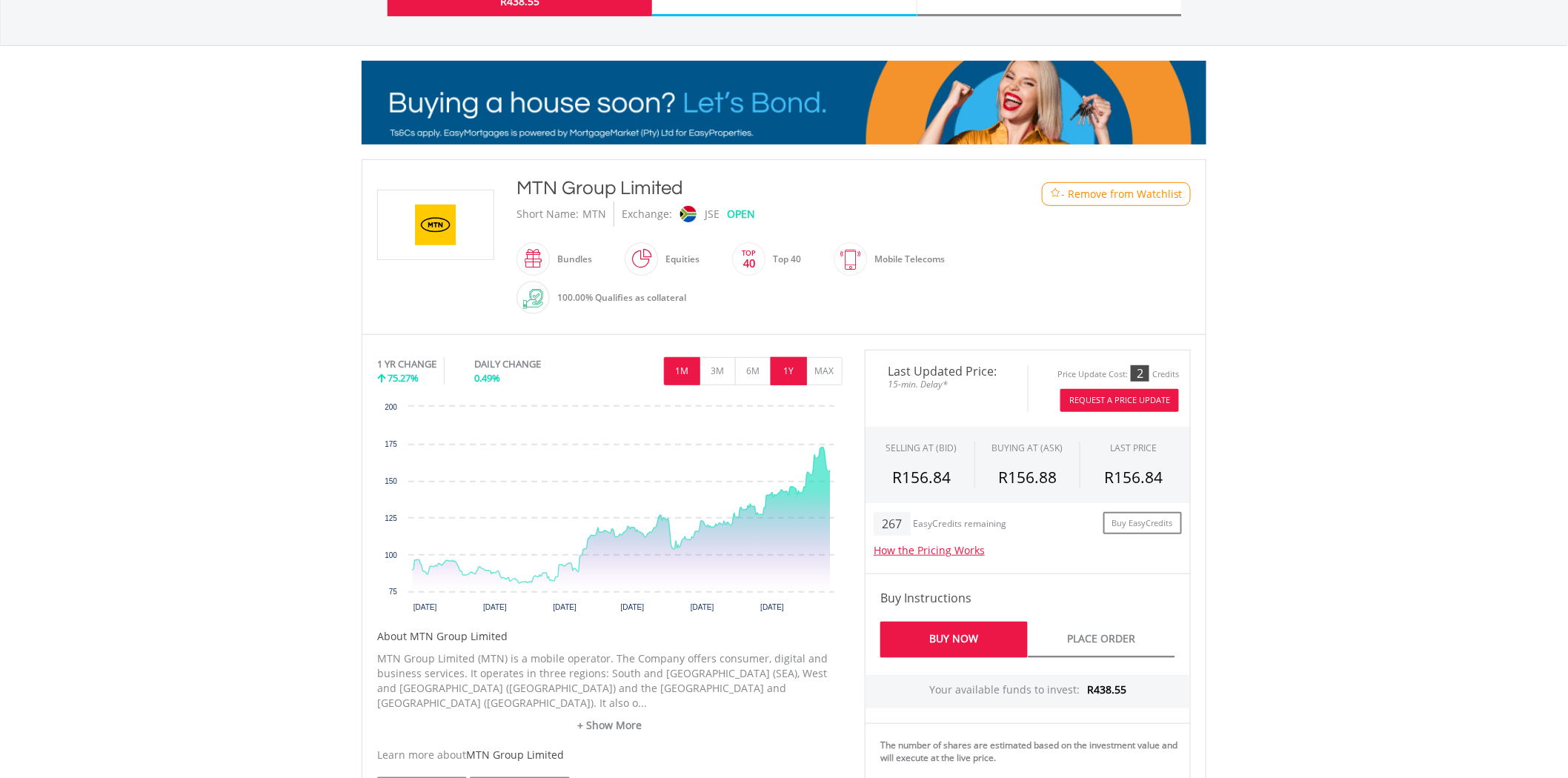
click at [692, 381] on button "1M" at bounding box center [681, 371] width 36 height 28
